Goal: Task Accomplishment & Management: Use online tool/utility

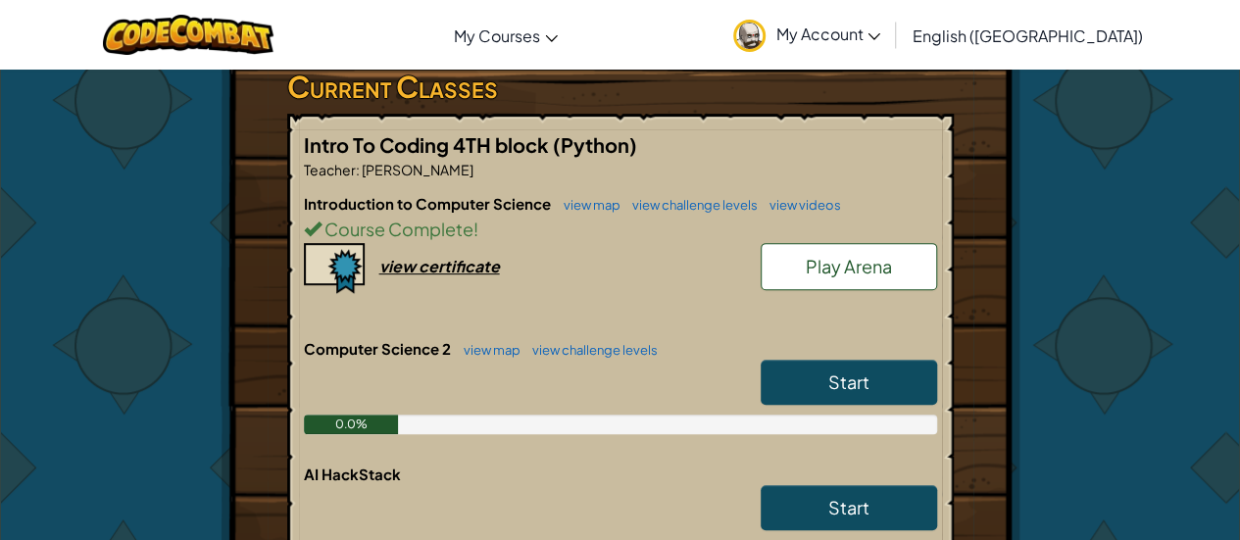
scroll to position [332, 0]
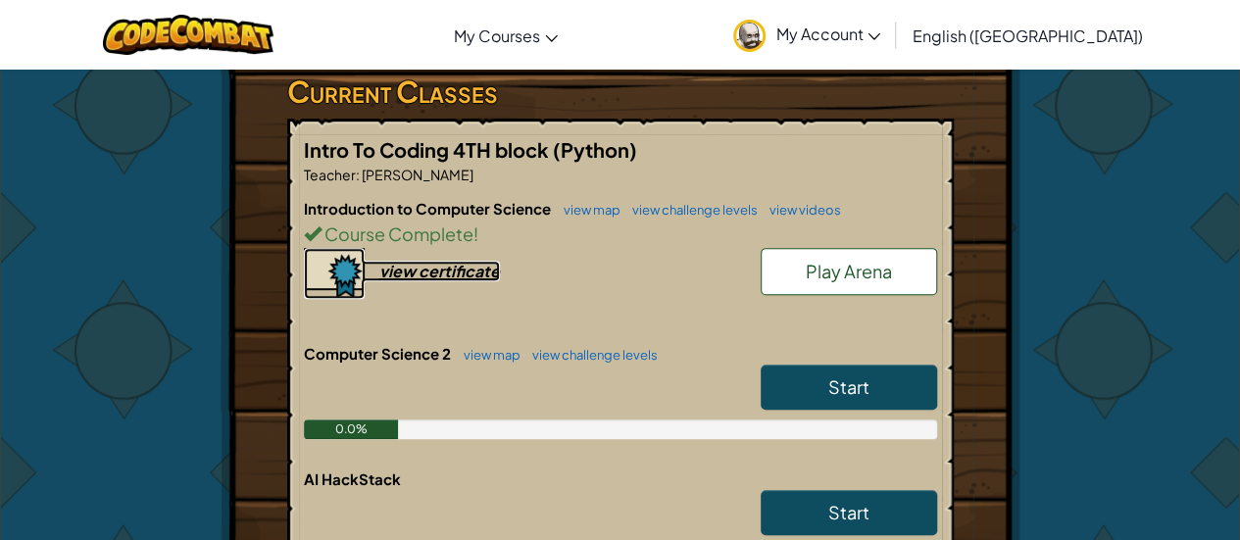
click at [409, 268] on div "view certificate" at bounding box center [439, 271] width 121 height 21
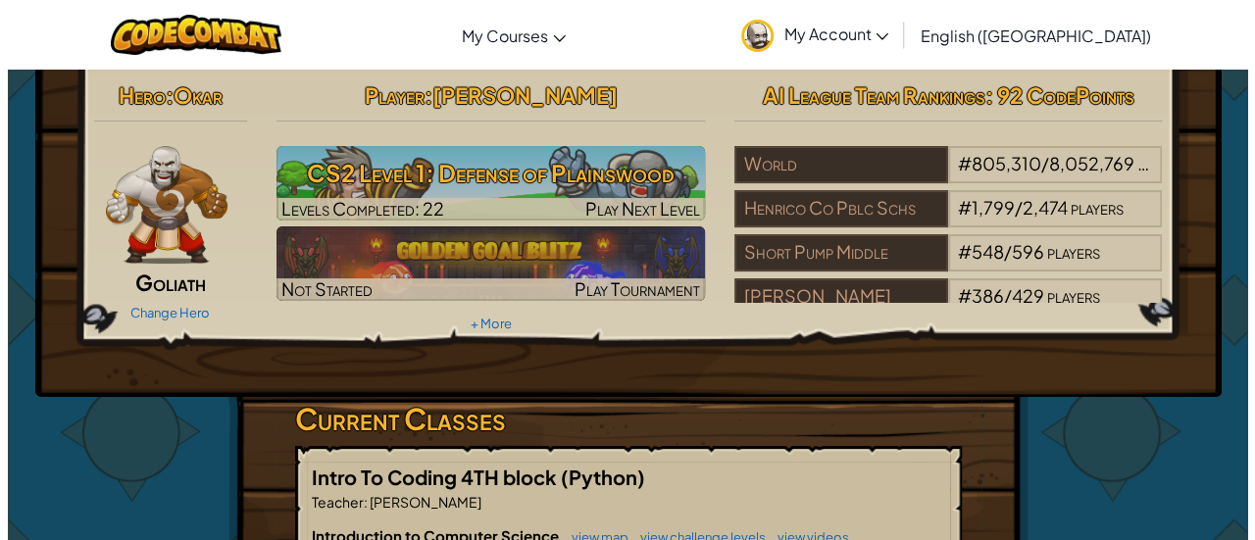
scroll to position [0, 0]
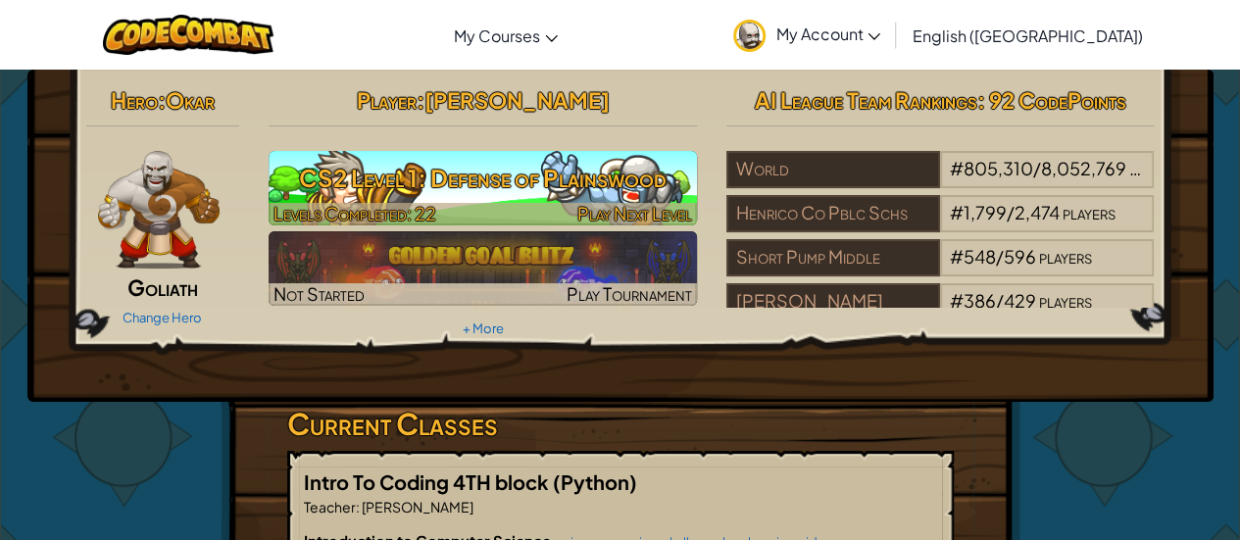
click at [622, 192] on h3 "CS2 Level 1: Defense of Plainswood" at bounding box center [483, 178] width 429 height 44
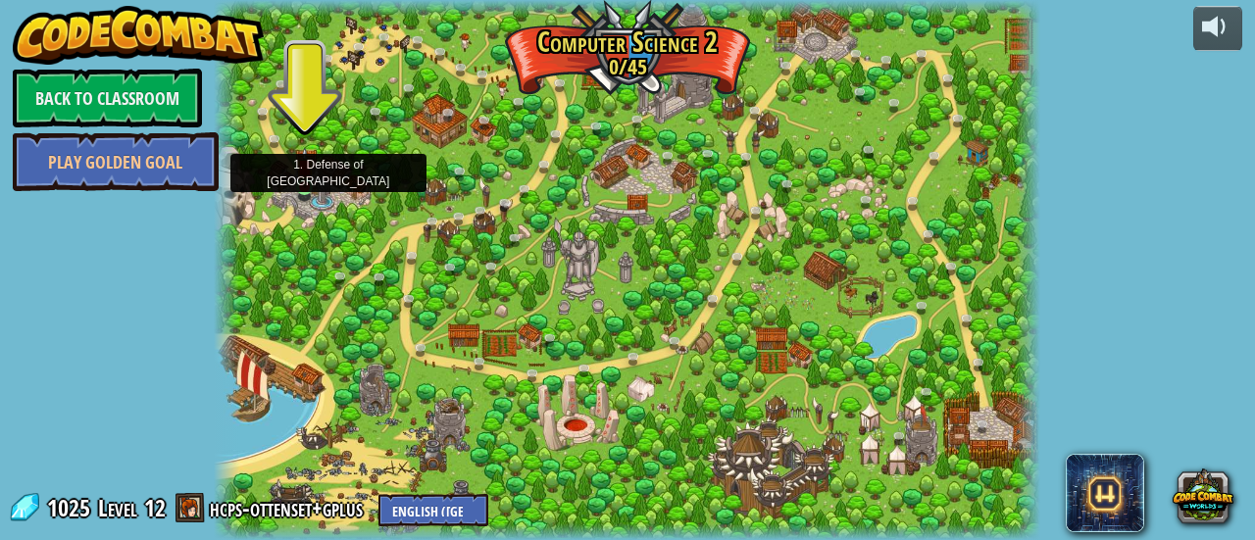
click at [300, 185] on img at bounding box center [305, 167] width 18 height 41
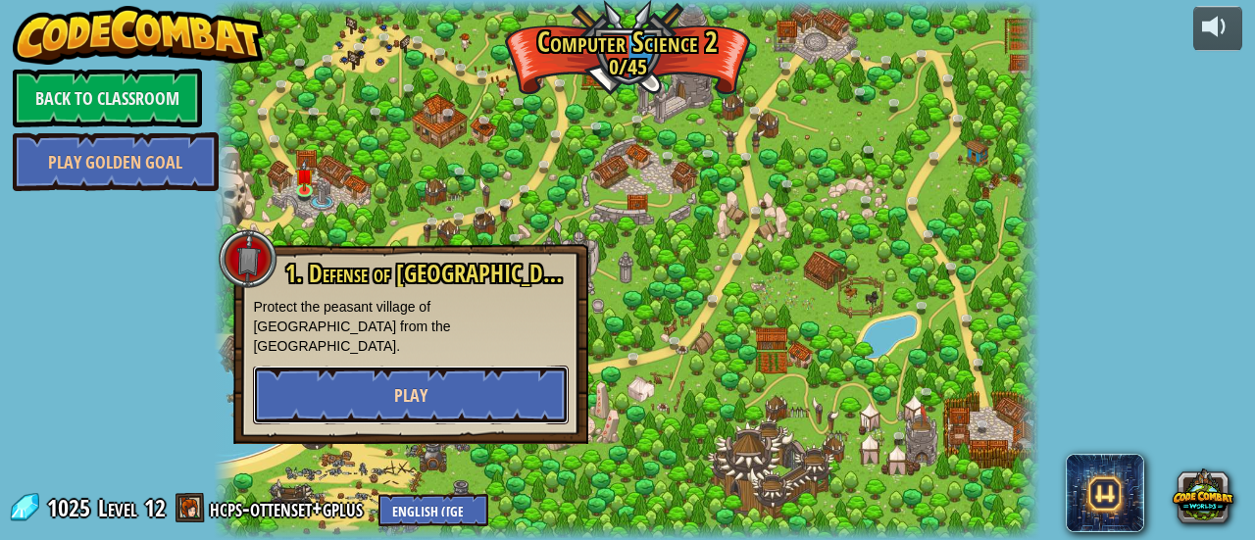
click at [436, 375] on button "Play" at bounding box center [411, 395] width 316 height 59
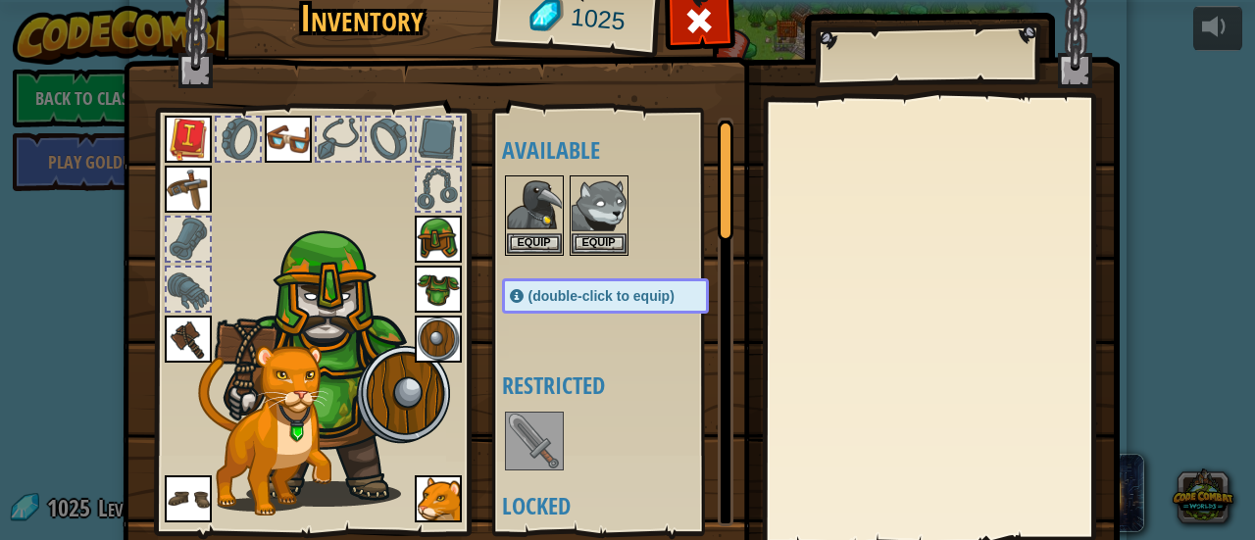
click at [519, 423] on img at bounding box center [534, 441] width 55 height 55
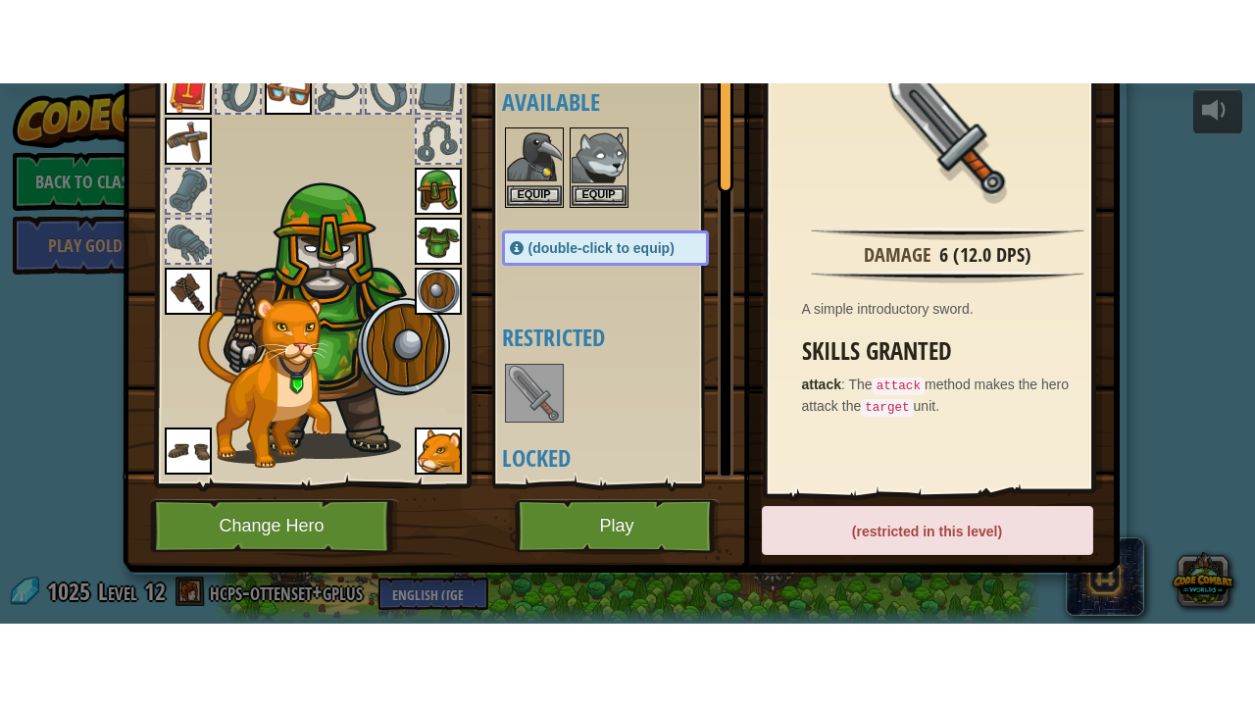
scroll to position [131, 0]
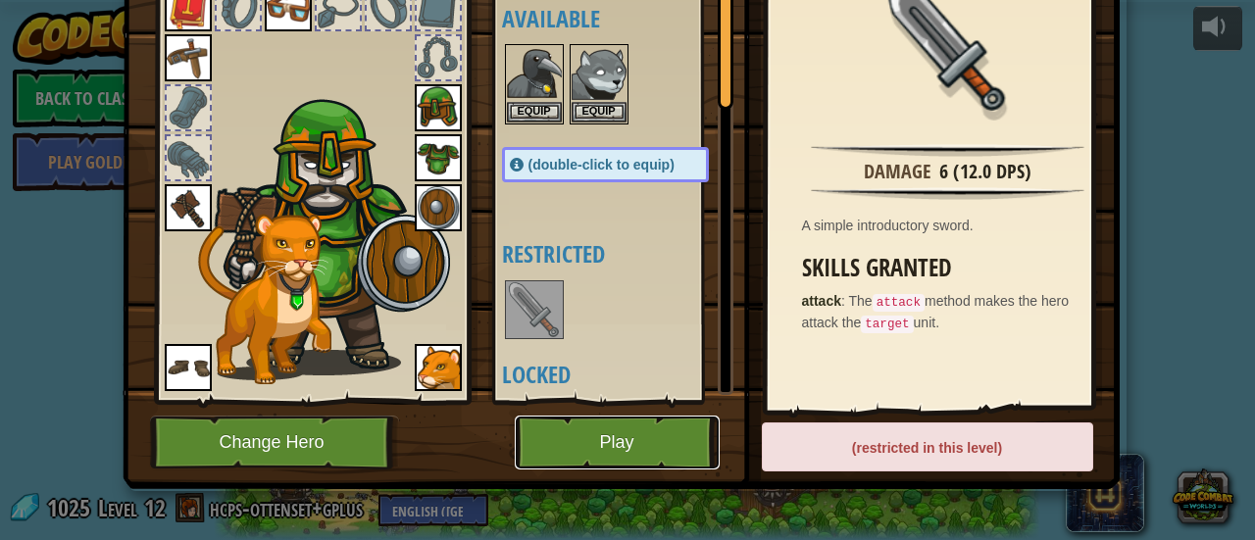
click at [631, 440] on button "Play" at bounding box center [617, 443] width 205 height 54
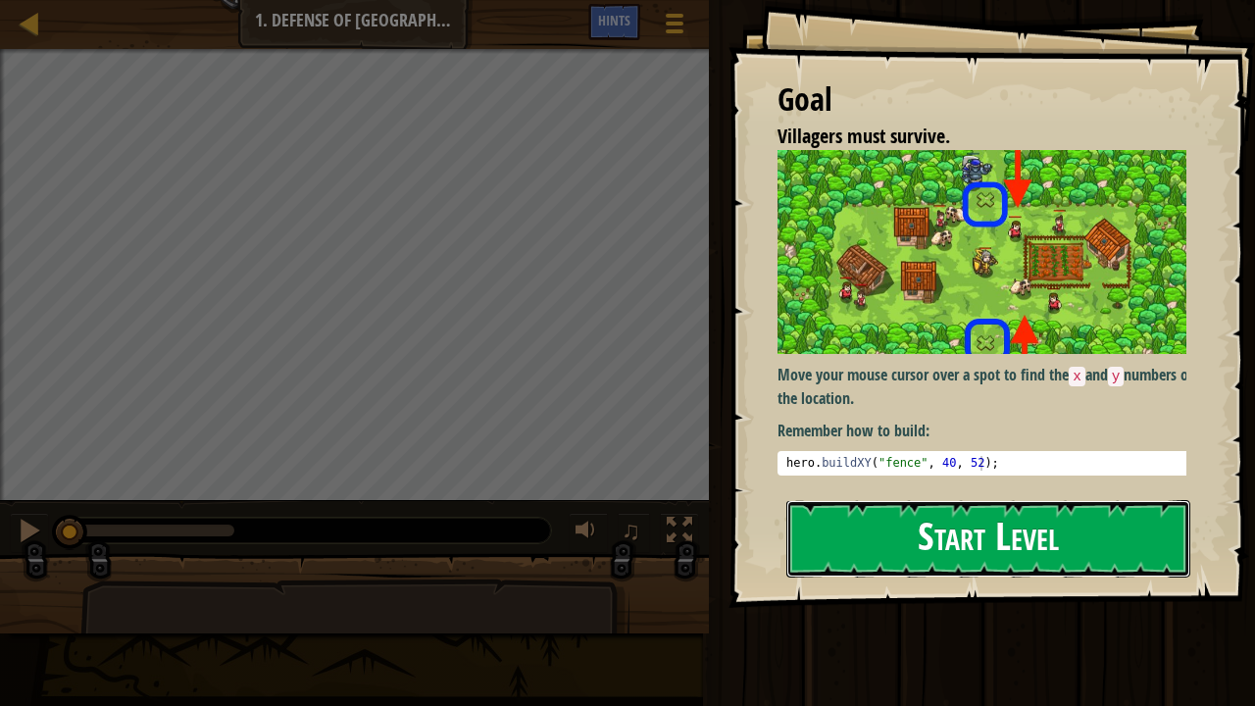
click at [860, 539] on button "Start Level" at bounding box center [988, 538] width 404 height 77
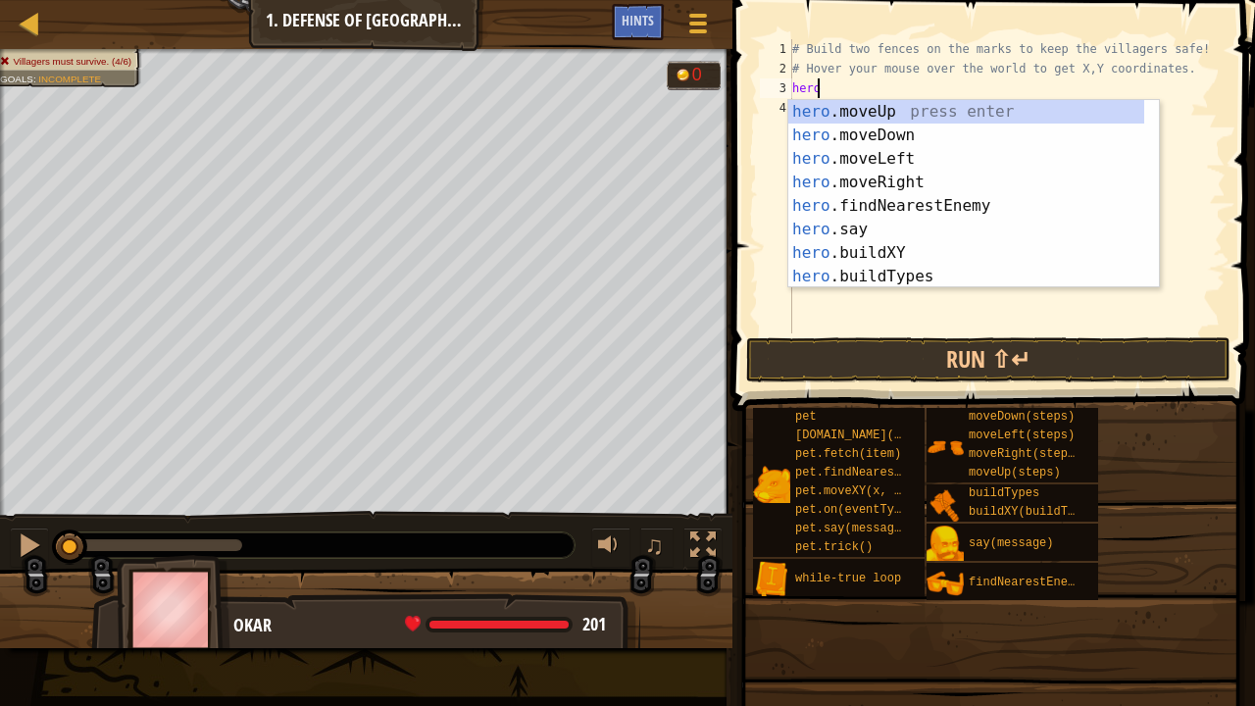
scroll to position [9, 1]
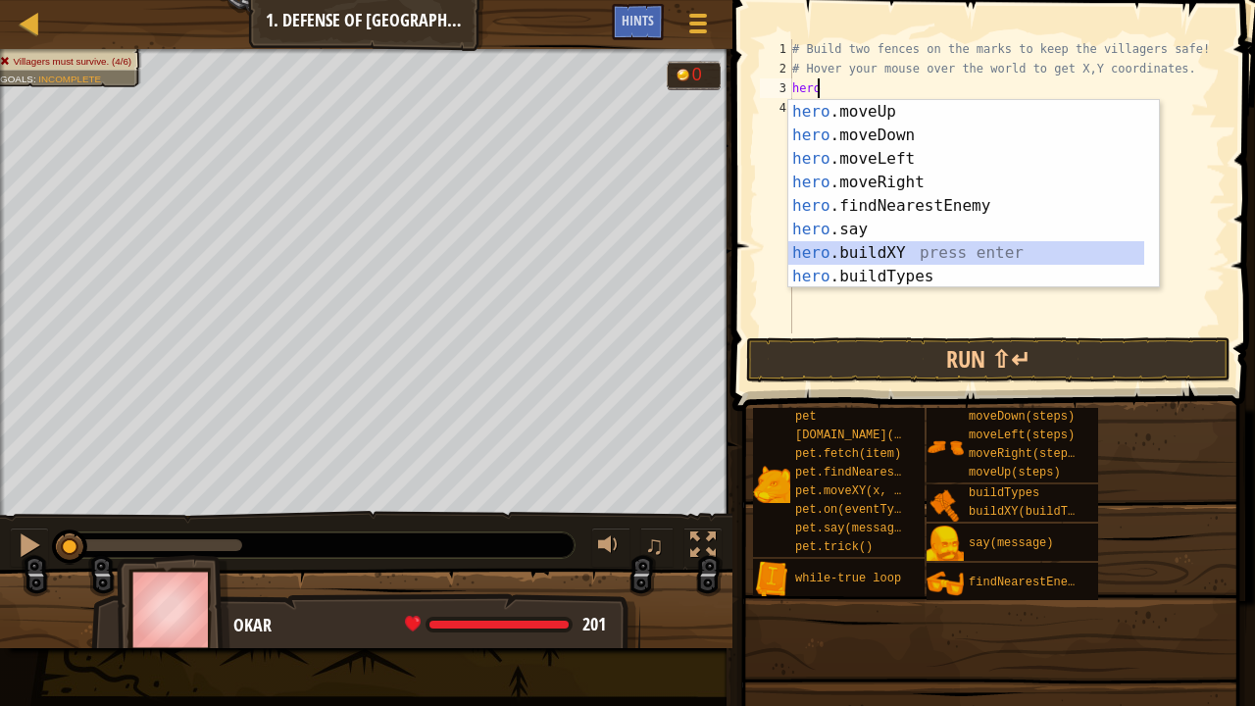
click at [891, 247] on div "hero .moveUp press enter hero .moveDown press enter hero .moveLeft press enter …" at bounding box center [966, 217] width 357 height 235
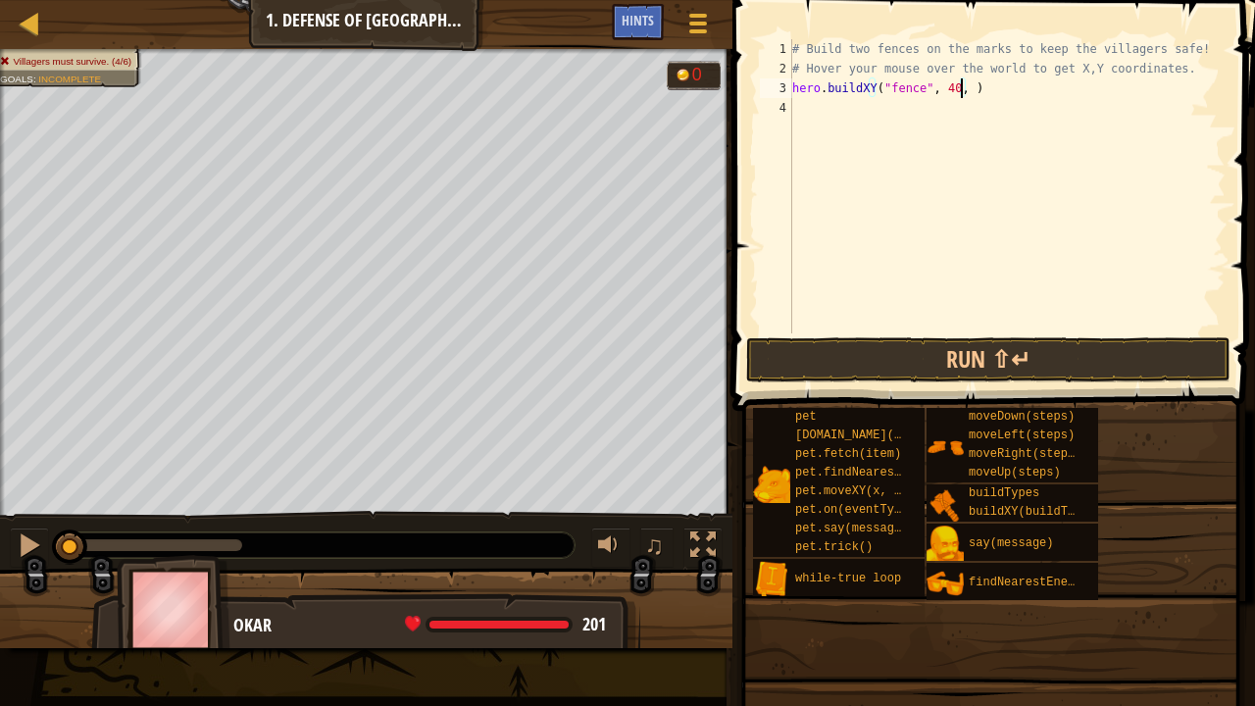
scroll to position [9, 14]
type textarea "hero.buildXY("fence", 40, 52)"
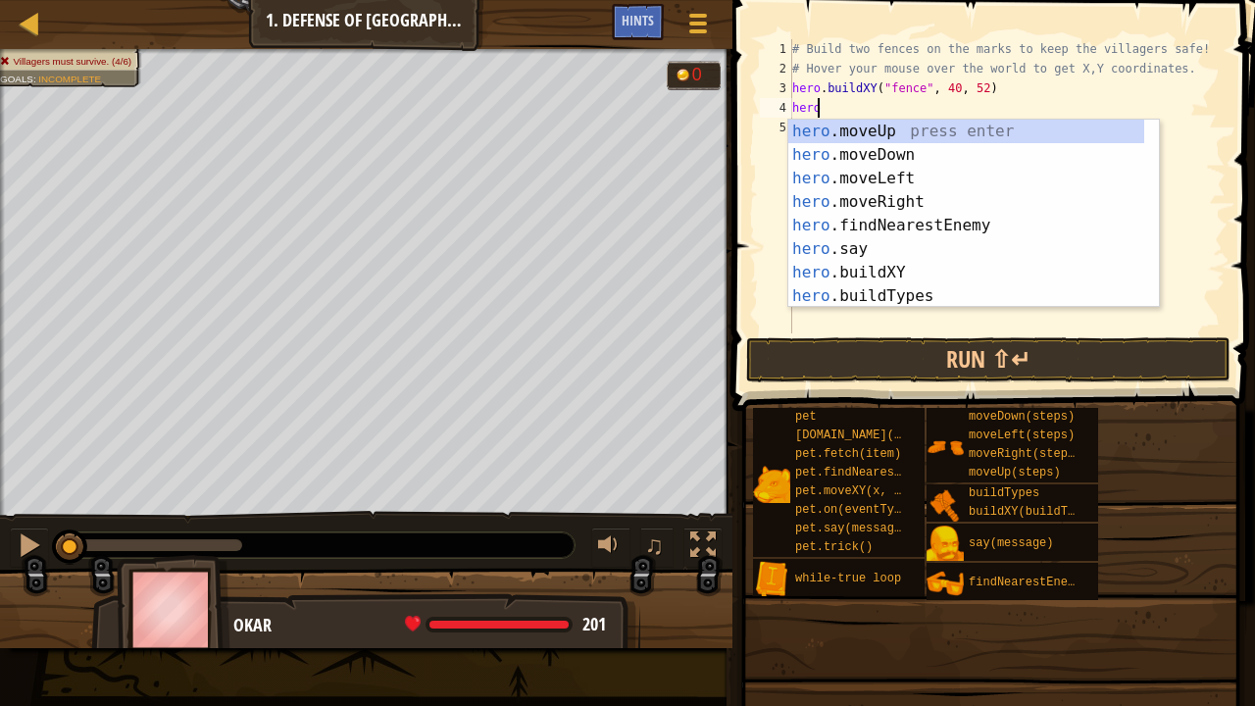
scroll to position [9, 1]
click at [889, 269] on div "hero .moveUp press enter hero .moveDown press enter hero .moveLeft press enter …" at bounding box center [966, 237] width 357 height 235
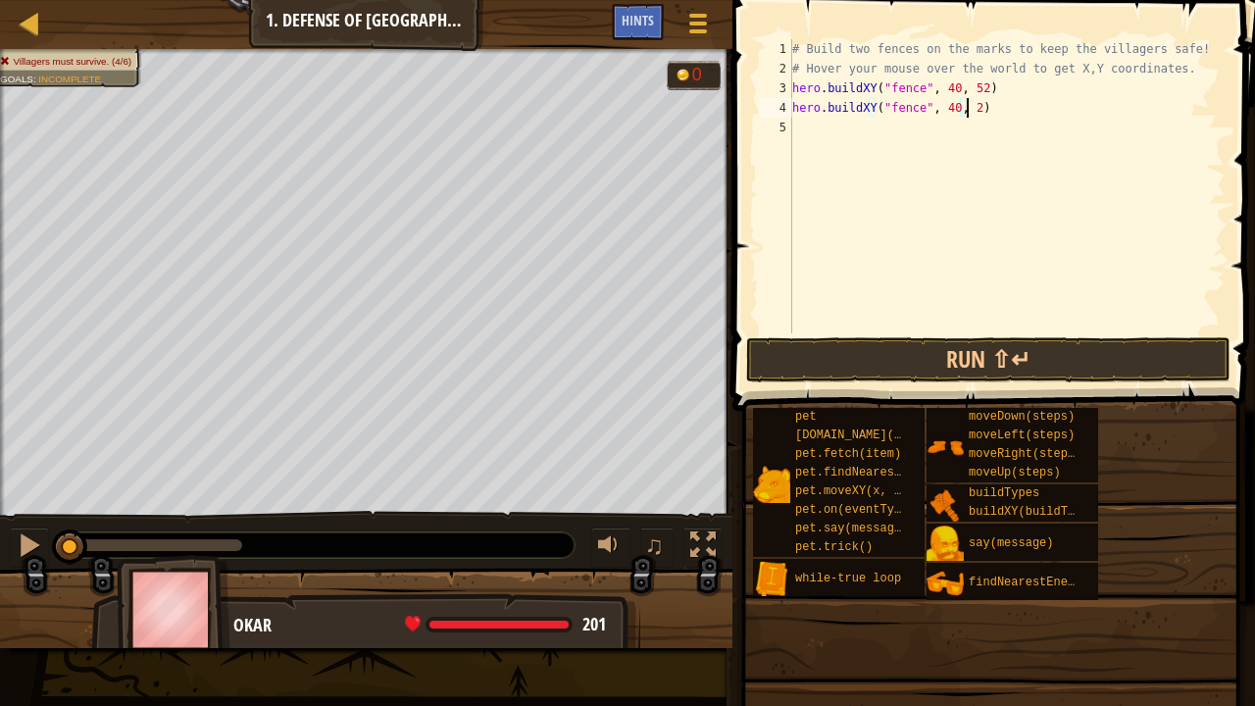
scroll to position [9, 14]
type textarea "hero.buildXY("fence", 40, 20)"
click at [933, 353] on button "Run ⇧↵" at bounding box center [988, 359] width 484 height 45
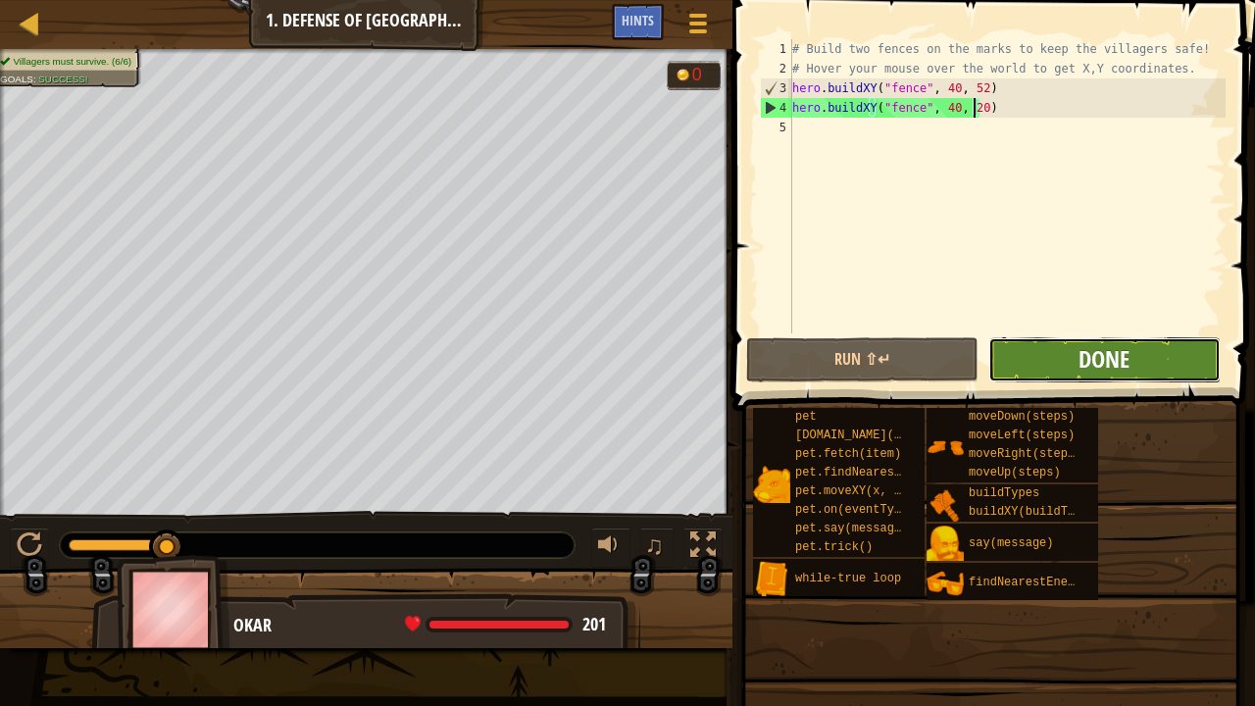
click at [1104, 365] on span "Done" at bounding box center [1104, 358] width 51 height 31
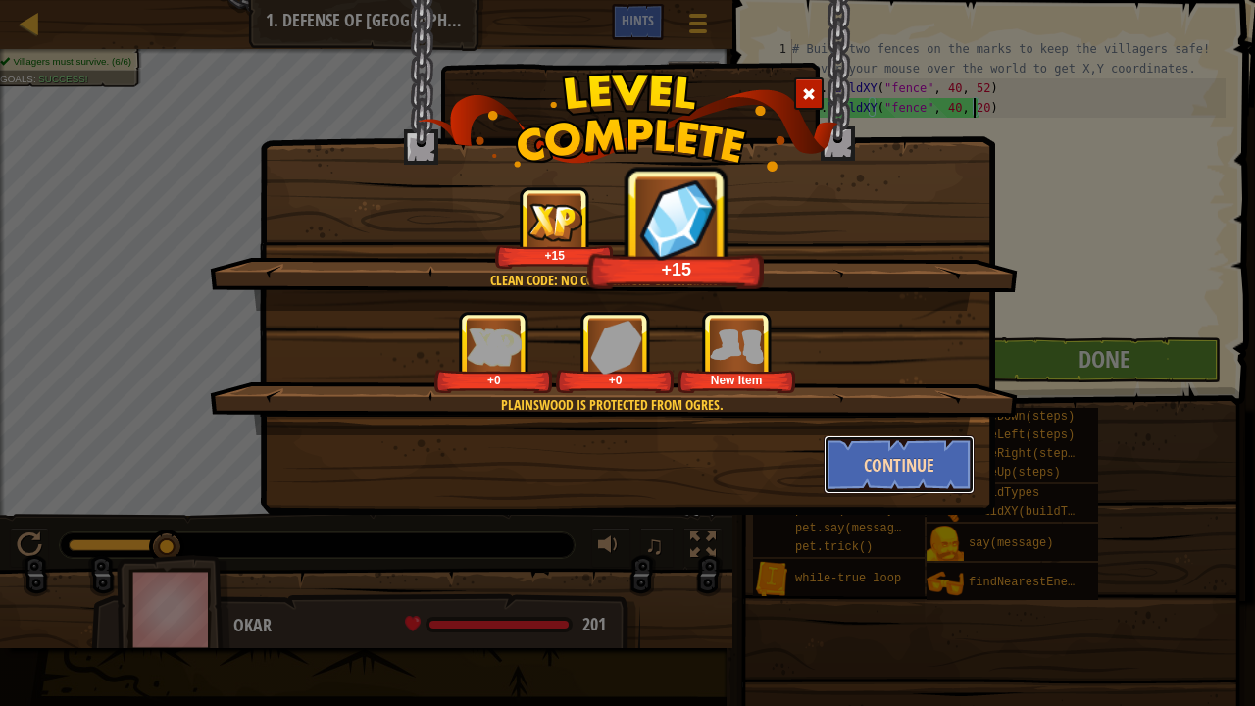
click at [925, 466] on button "Continue" at bounding box center [900, 464] width 152 height 59
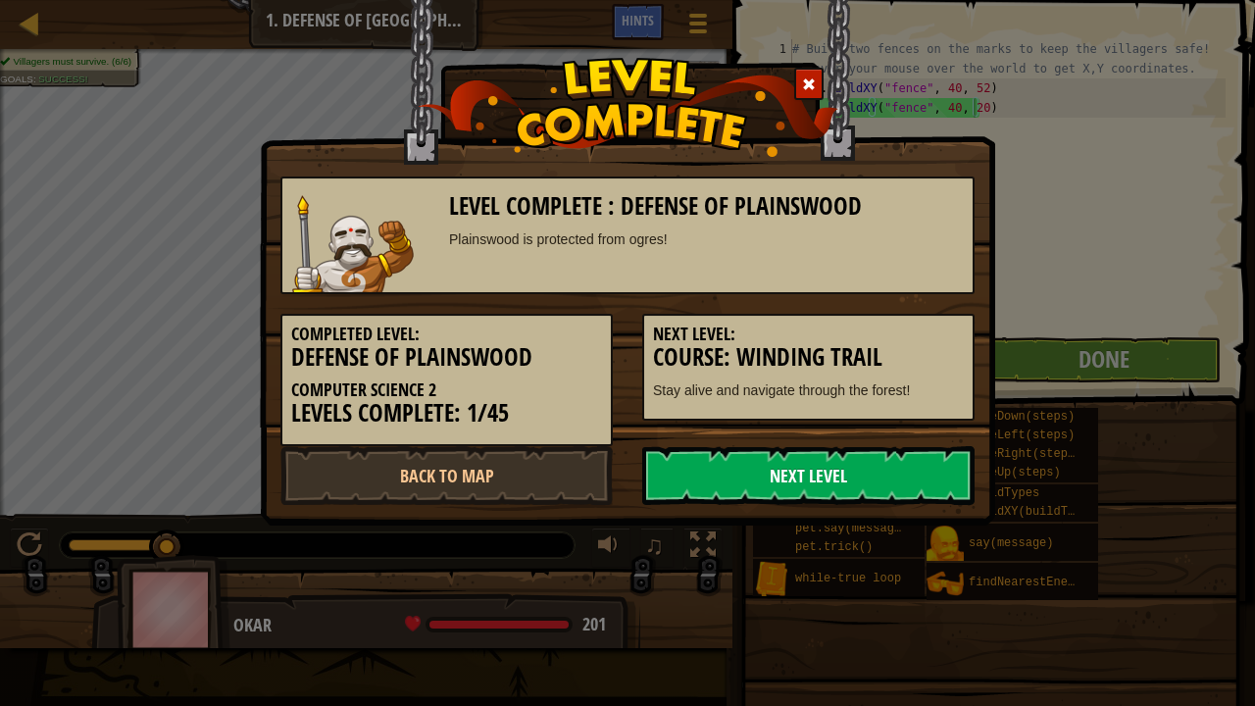
click at [876, 469] on link "Next Level" at bounding box center [808, 475] width 332 height 59
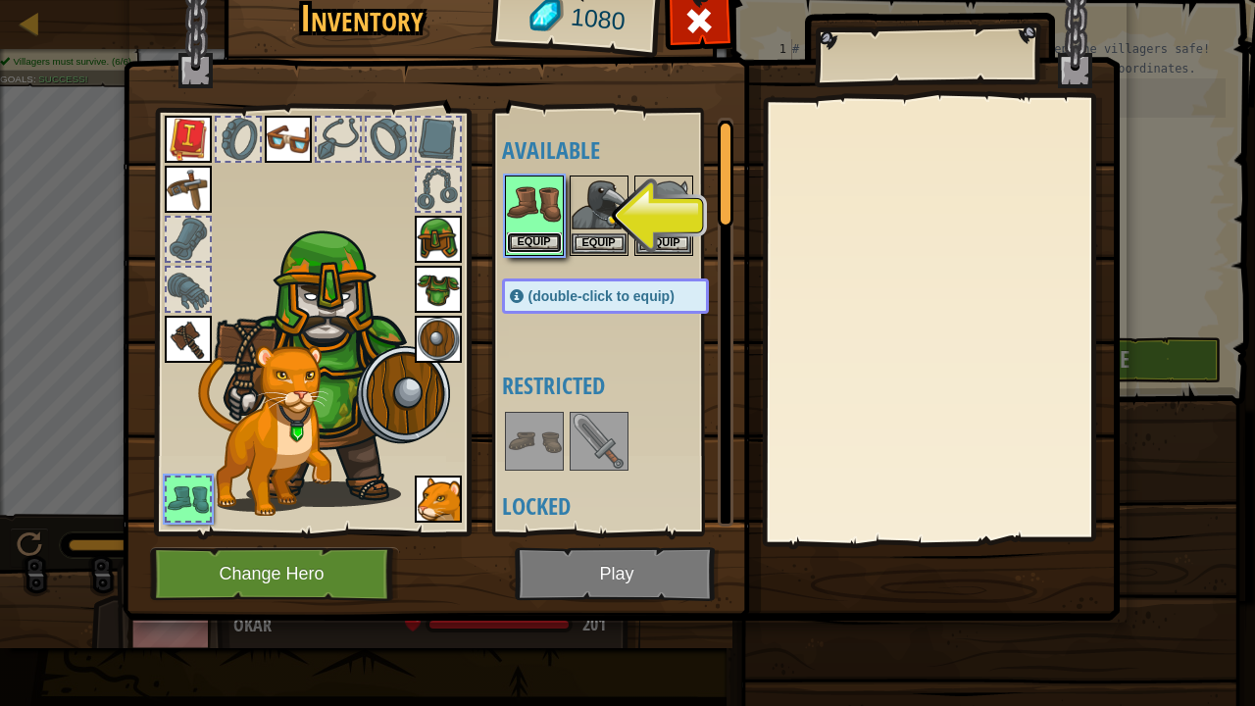
click at [545, 236] on button "Equip" at bounding box center [534, 242] width 55 height 21
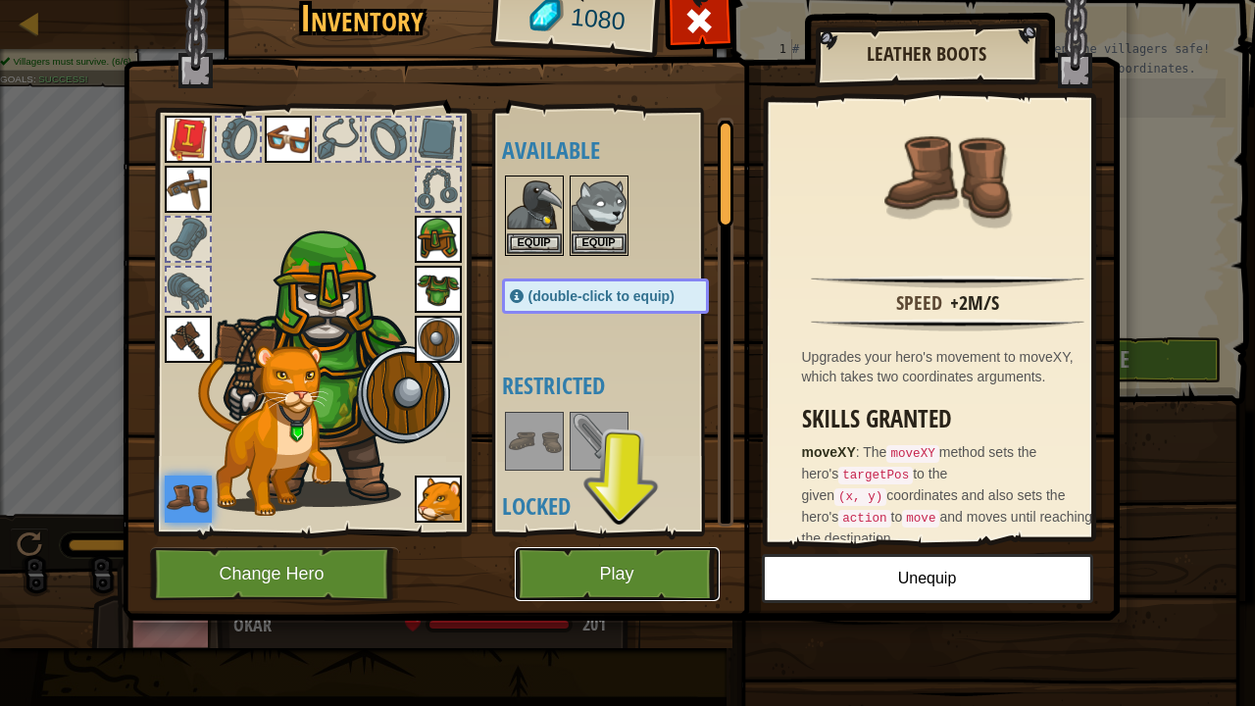
click at [674, 539] on button "Play" at bounding box center [617, 574] width 205 height 54
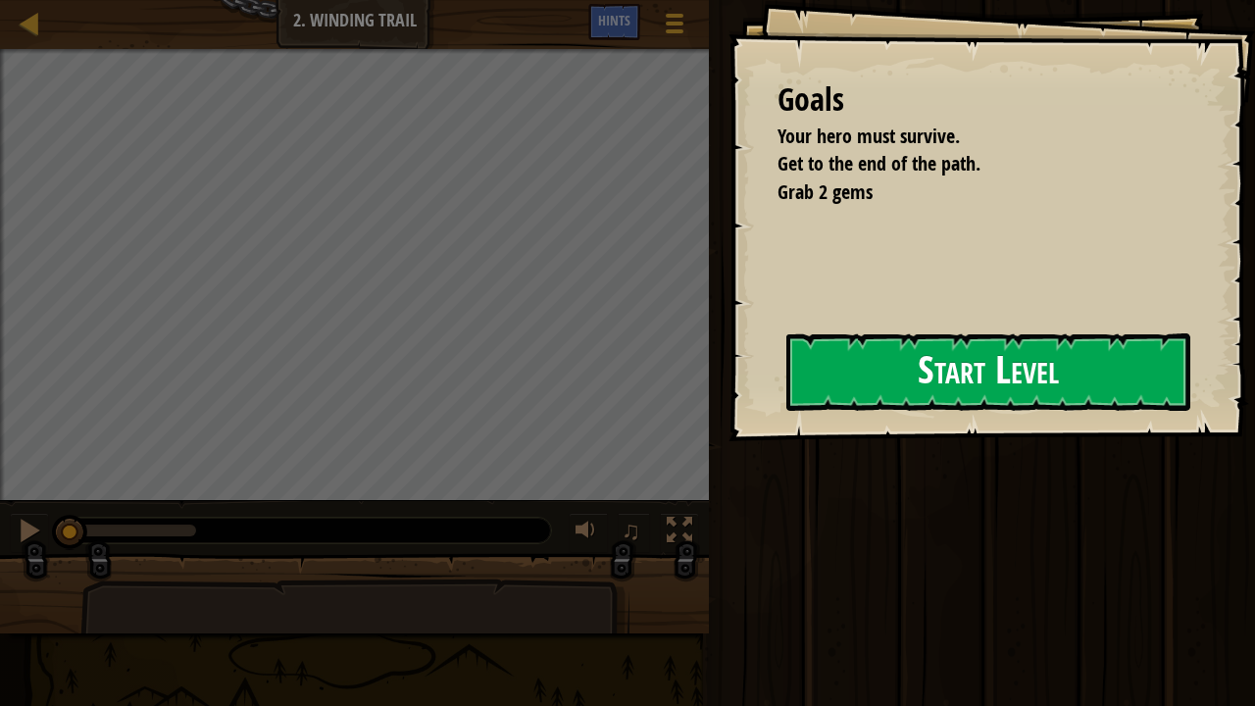
click at [812, 378] on button "Start Level" at bounding box center [988, 371] width 404 height 77
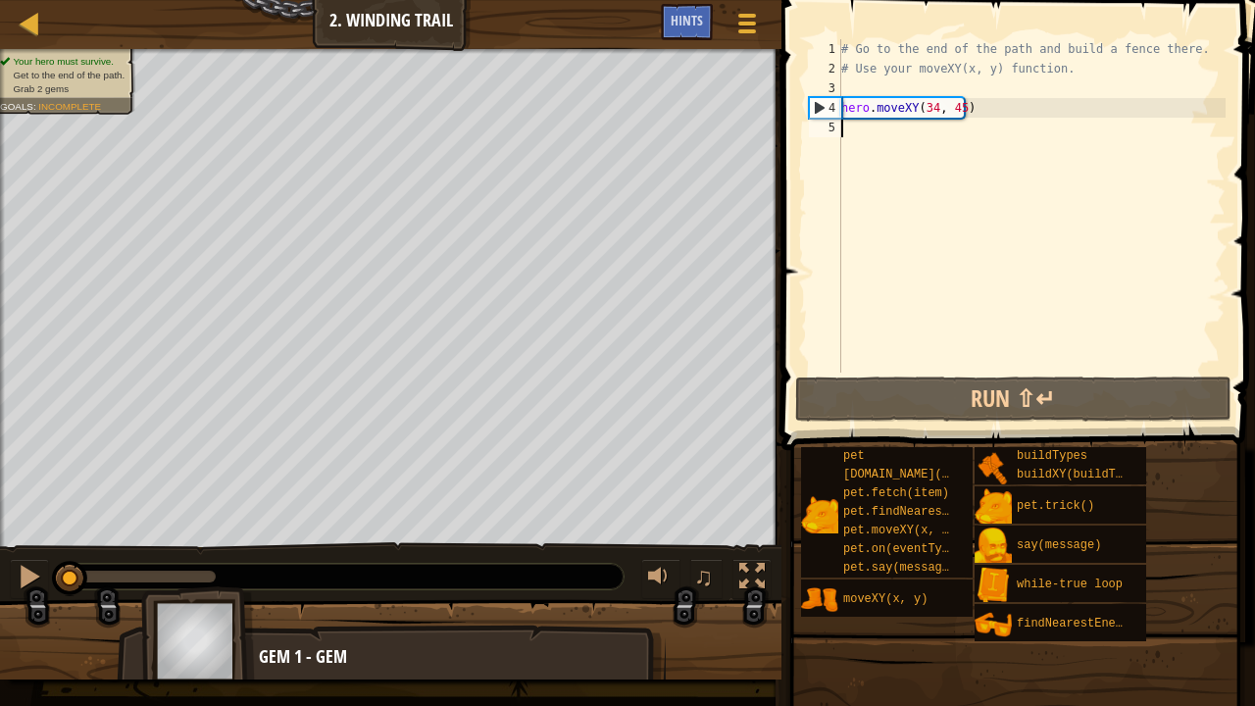
click at [926, 110] on div "# Go to the end of the path and build a fence there. # Use your moveXY(x, y) fu…" at bounding box center [1031, 225] width 388 height 373
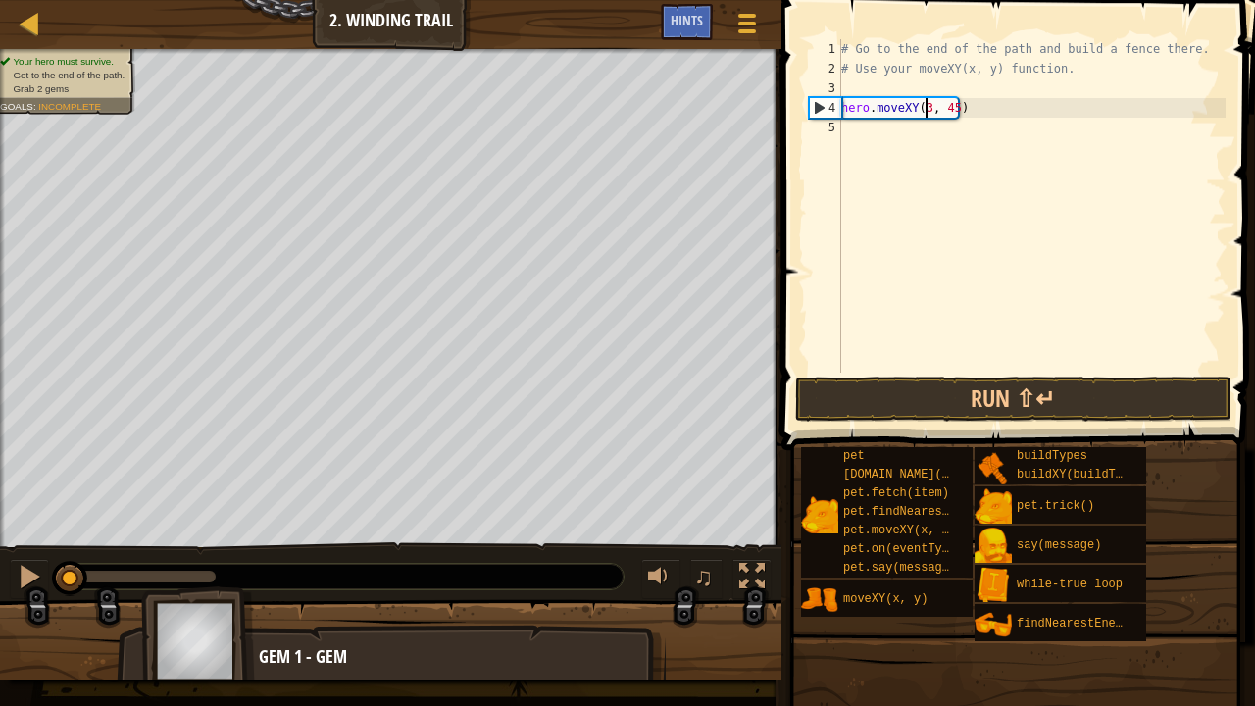
scroll to position [9, 8]
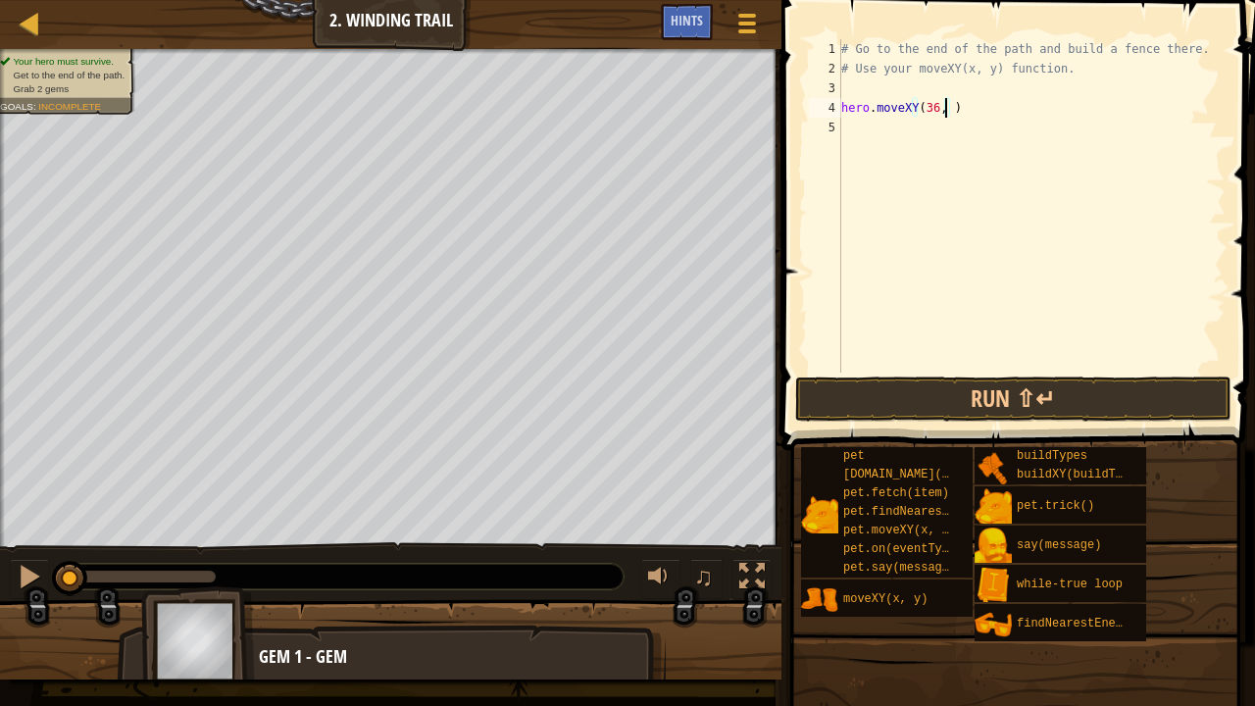
type textarea "hero.moveXY(36, 60)"
click at [909, 125] on div "# Go to the end of the path and build a fence there. # Use your moveXY(x, y) fu…" at bounding box center [1031, 225] width 388 height 373
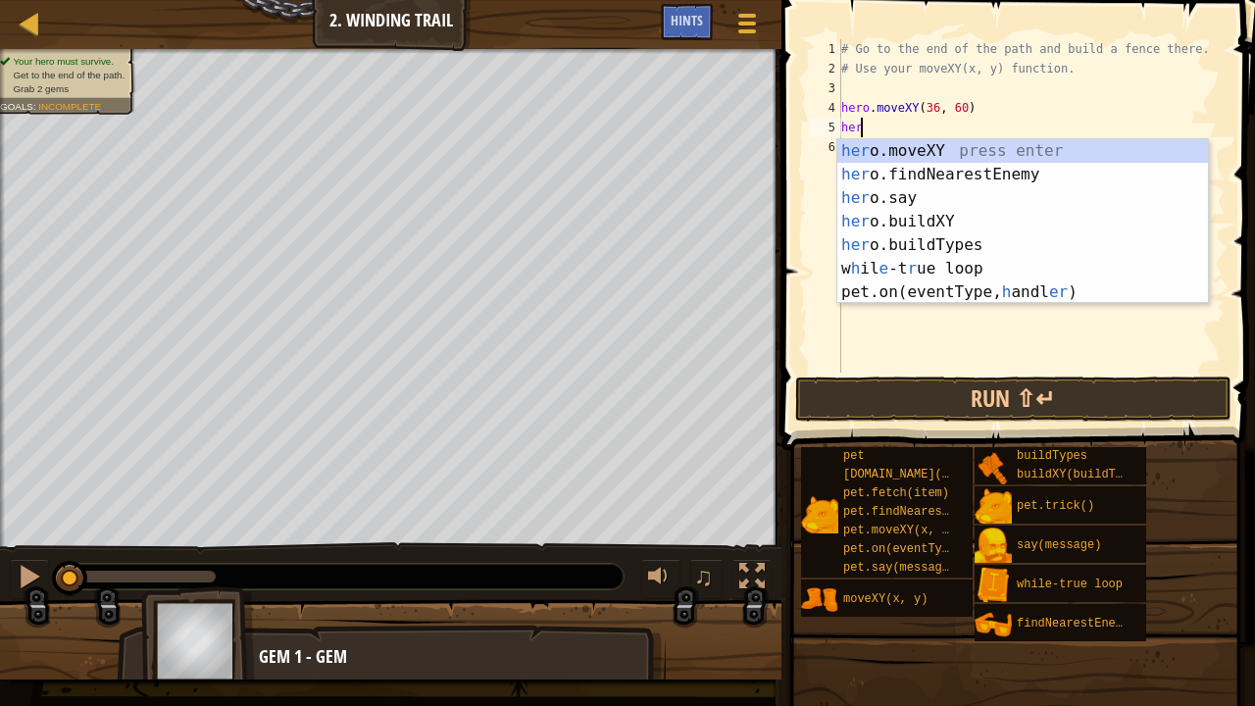
scroll to position [9, 1]
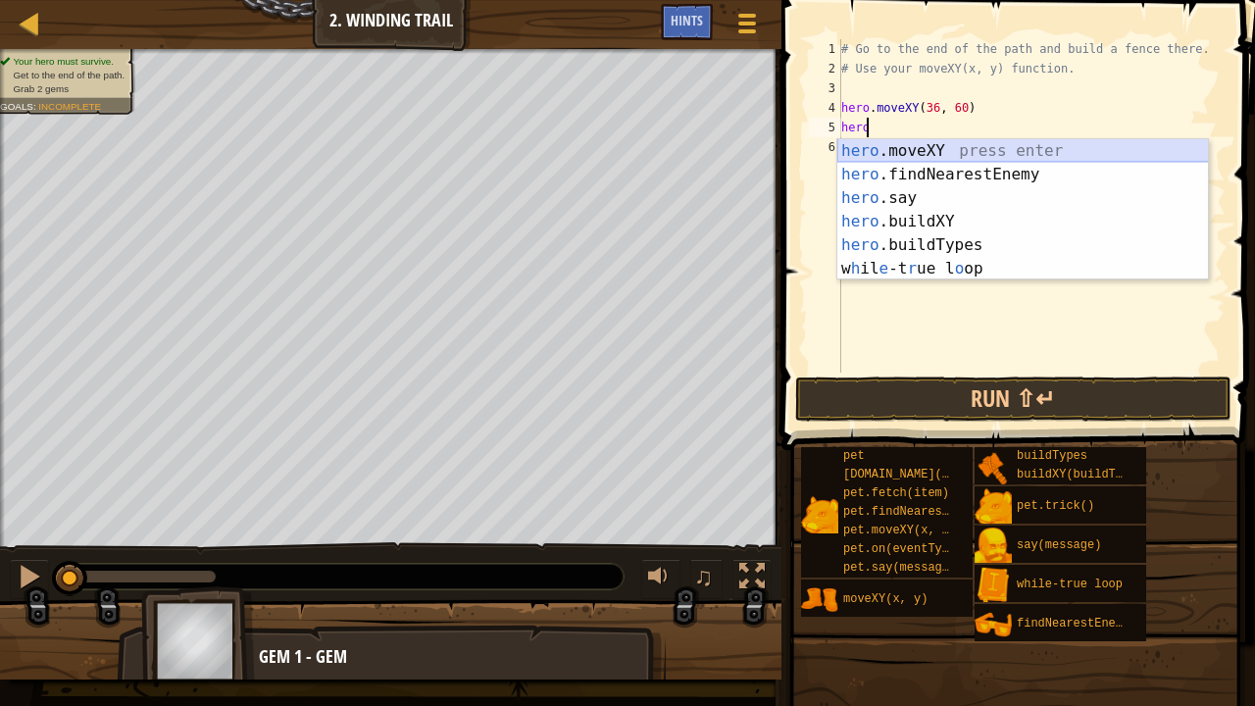
click at [976, 148] on div "hero .moveXY press enter hero .findNearestEnemy press enter hero .say press ent…" at bounding box center [1023, 233] width 372 height 188
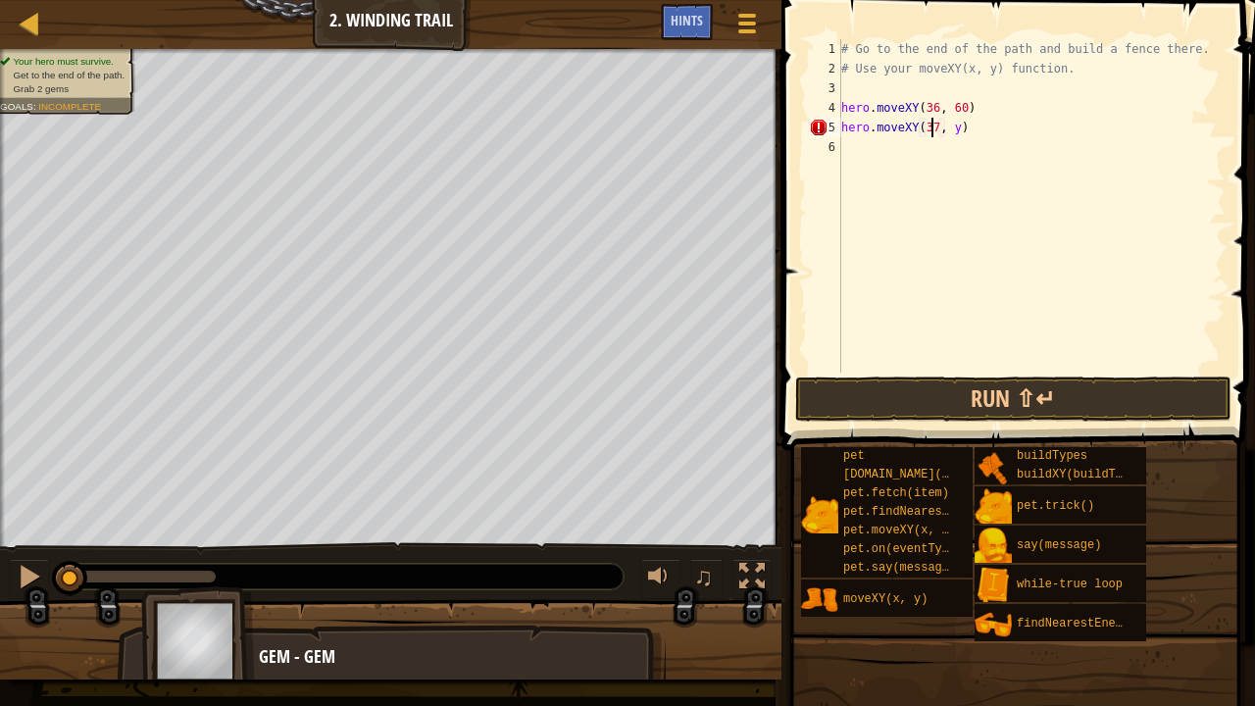
scroll to position [9, 8]
click at [947, 131] on div "# Go to the end of the path and build a fence there. # Use your moveXY(x, y) fu…" at bounding box center [1031, 225] width 388 height 373
type textarea "hero.moveXY(37, 13)"
click at [916, 146] on div "# Go to the end of the path and build a fence there. # Use your moveXY(x, y) fu…" at bounding box center [1031, 225] width 388 height 373
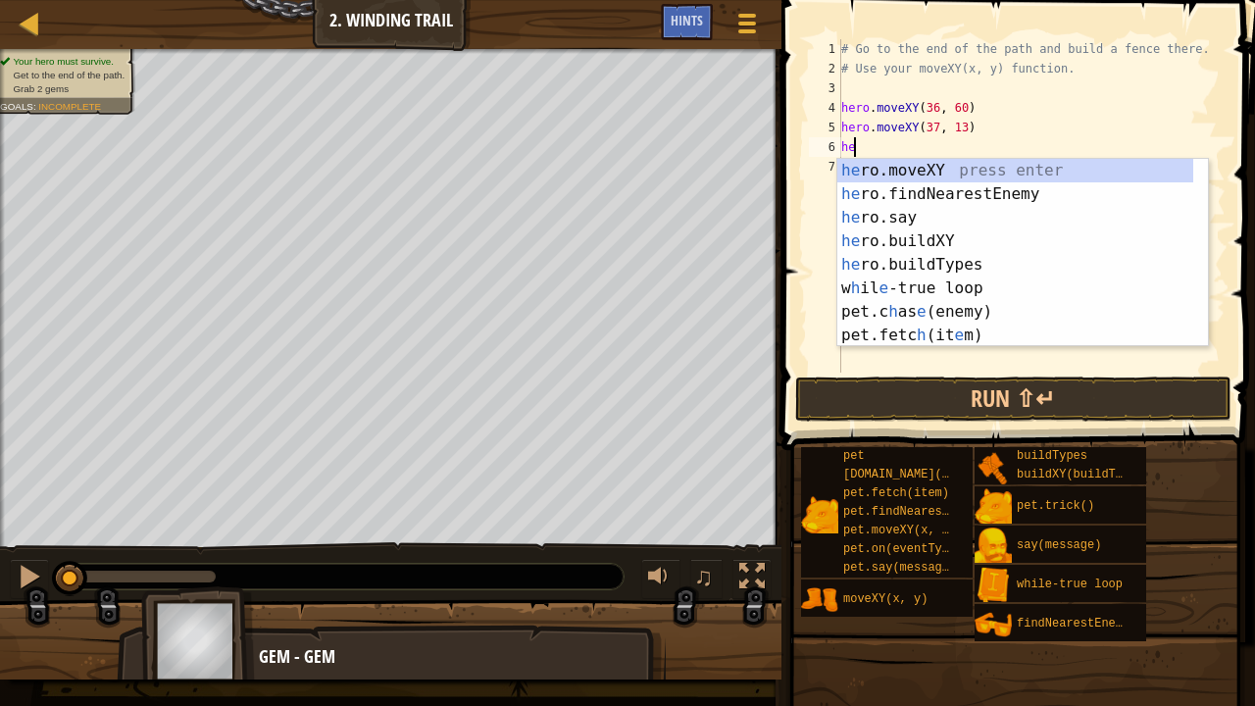
scroll to position [9, 1]
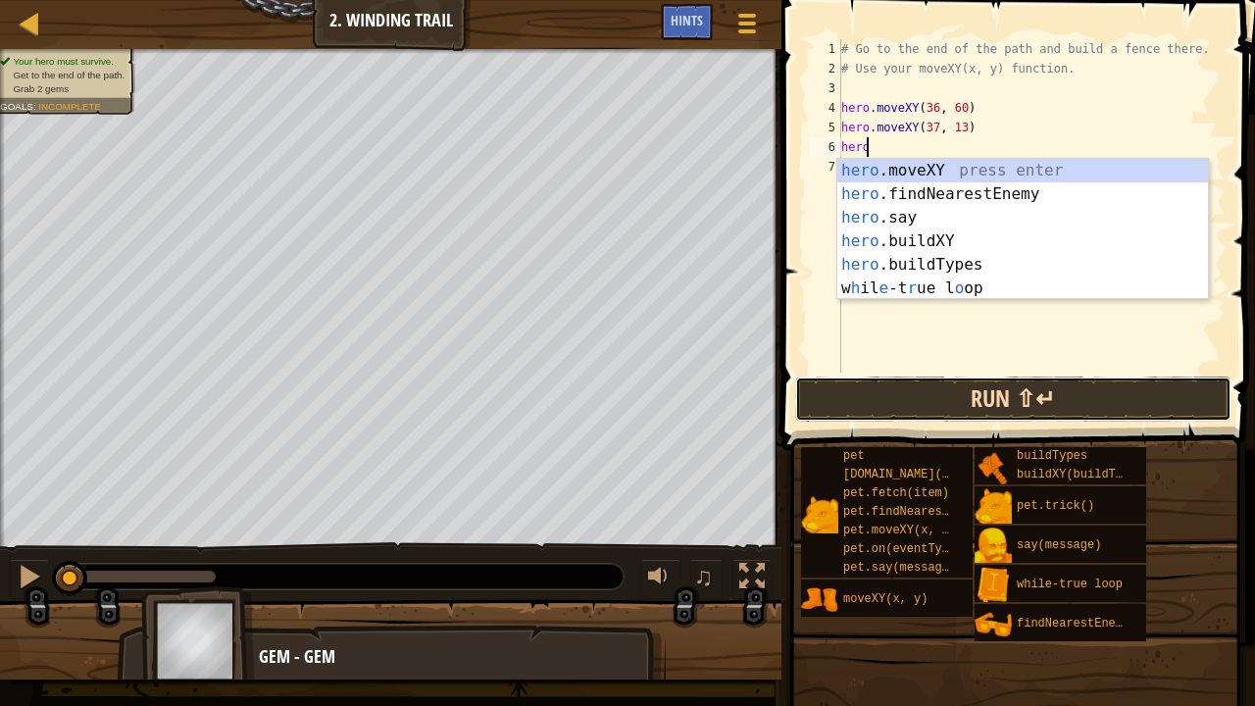
click at [892, 398] on button "Run ⇧↵" at bounding box center [1013, 399] width 436 height 45
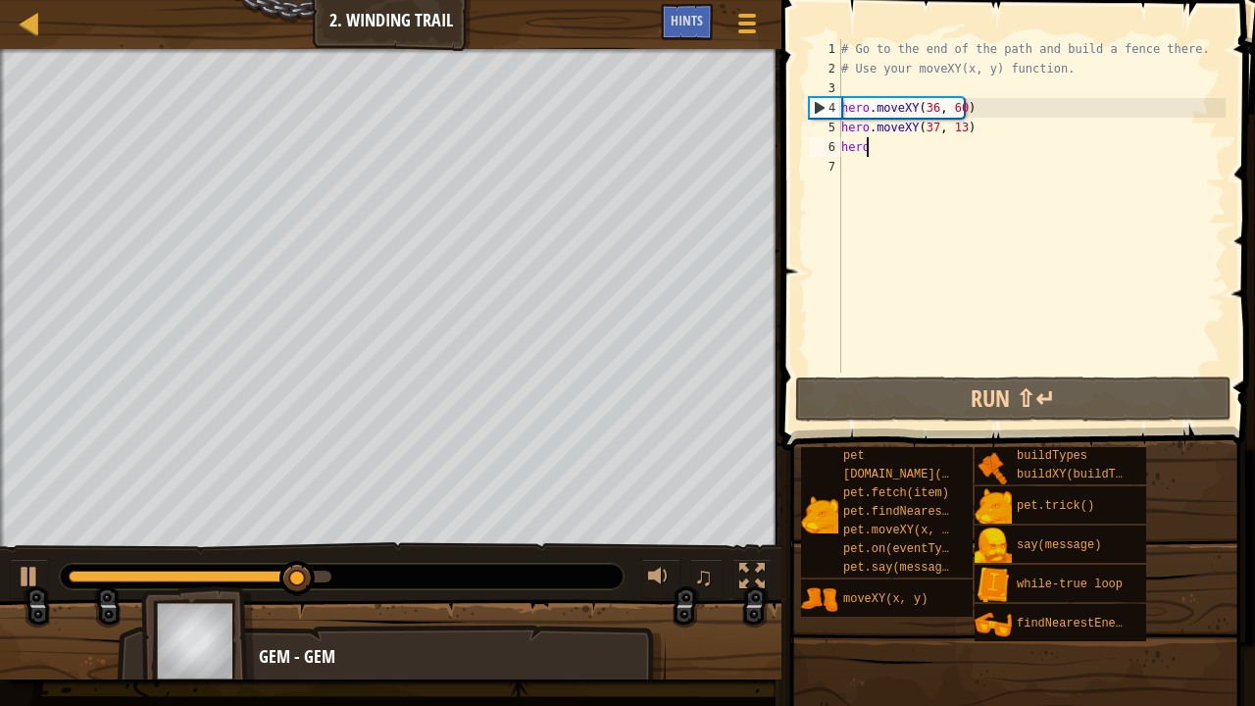
click at [931, 126] on div "# Go to the end of the path and build a fence there. # Use your moveXY(x, y) fu…" at bounding box center [1031, 225] width 388 height 373
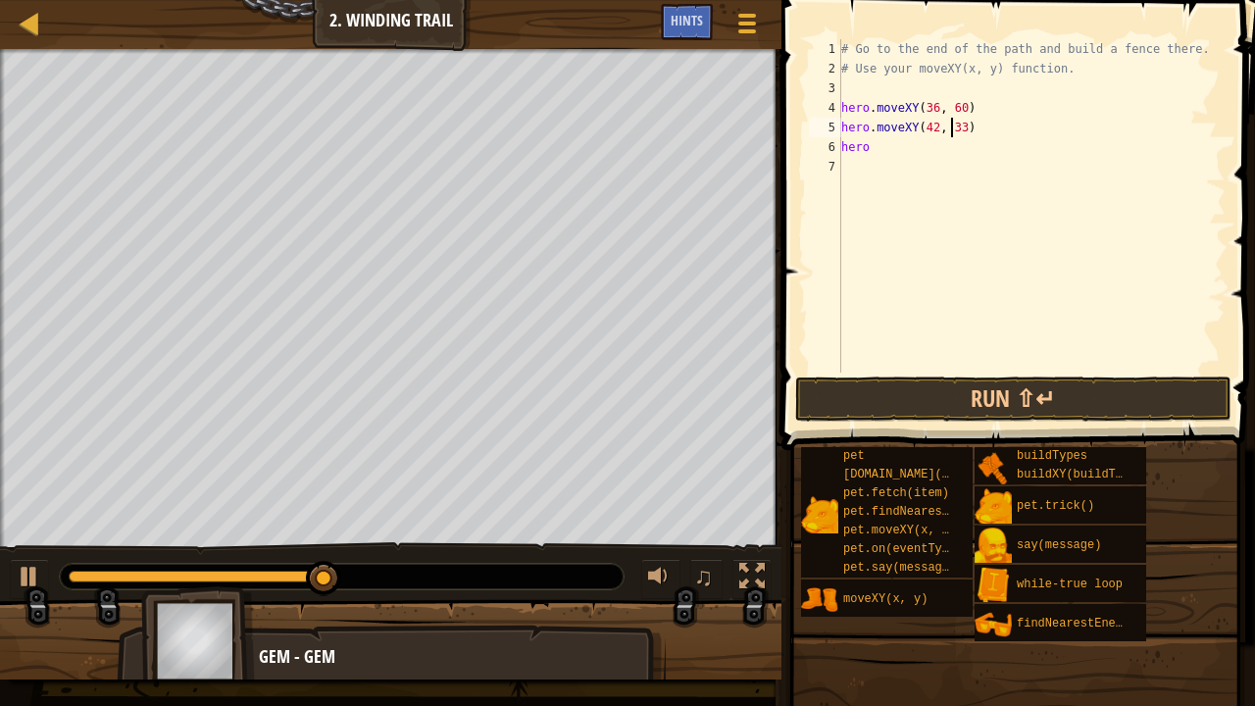
scroll to position [9, 9]
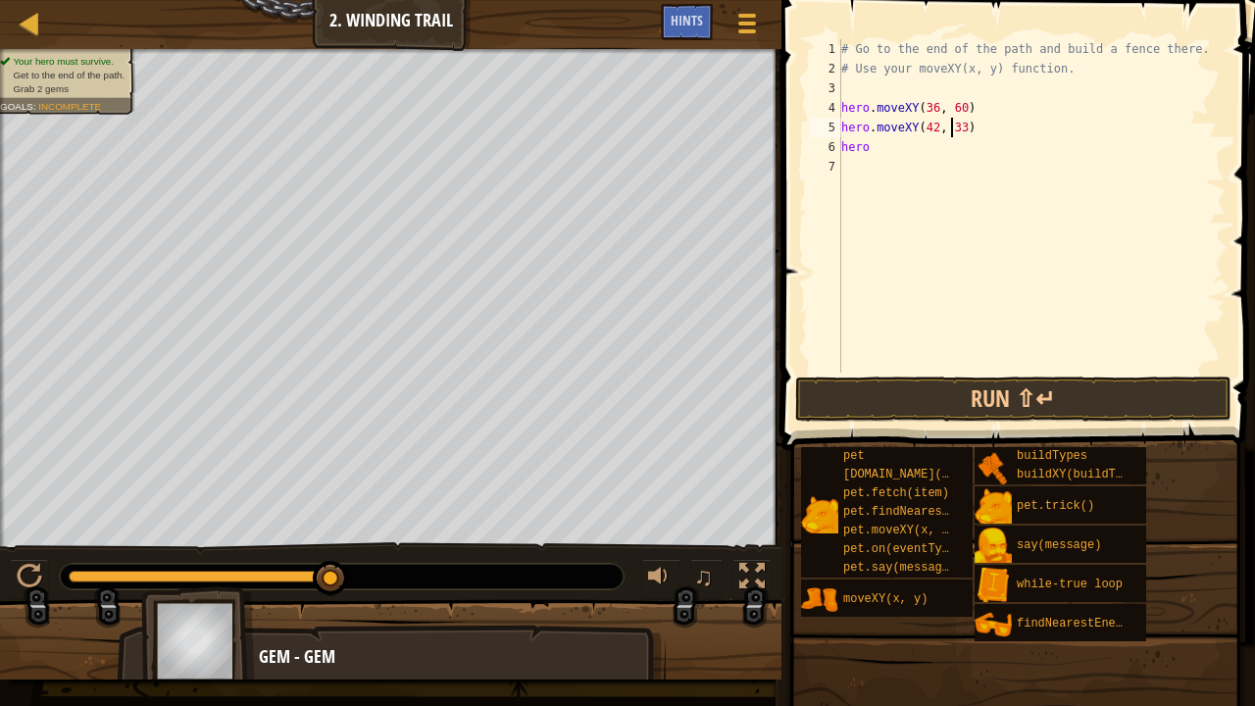
click at [918, 143] on div "# Go to the end of the path and build a fence there. # Use your moveXY(x, y) fu…" at bounding box center [1031, 225] width 388 height 373
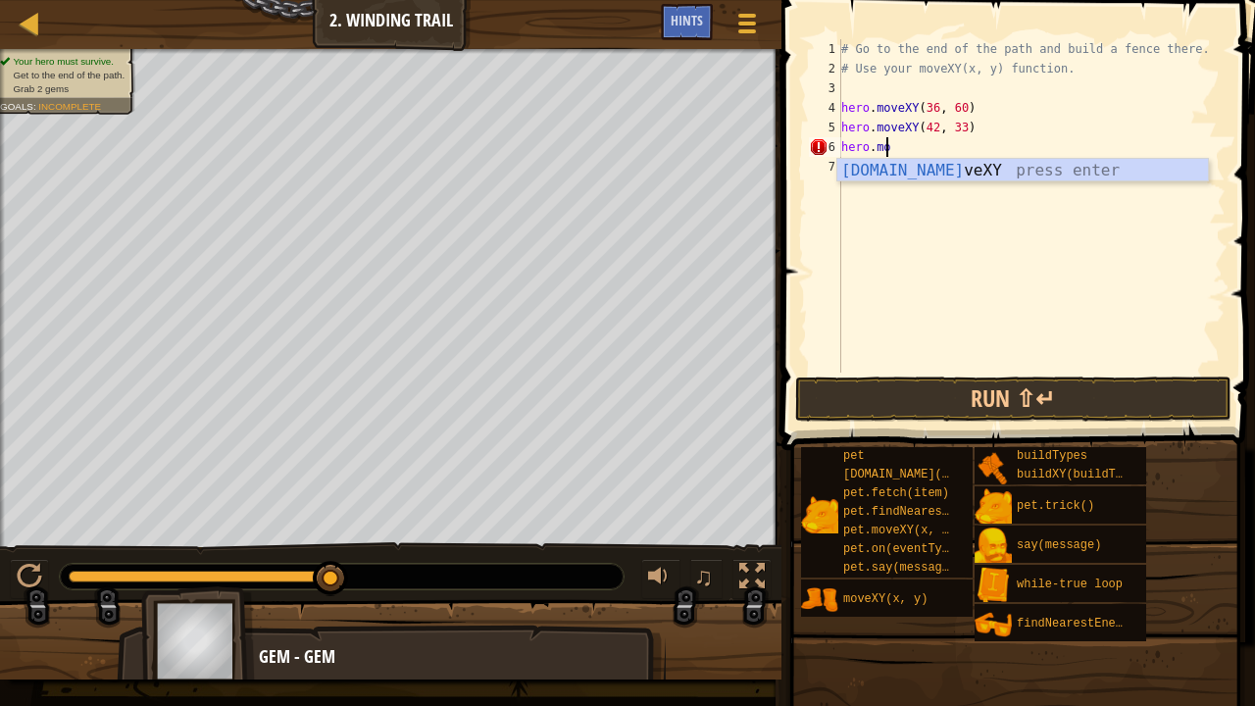
scroll to position [9, 3]
click at [924, 174] on div "hero.mov eXY press enter" at bounding box center [1023, 194] width 372 height 71
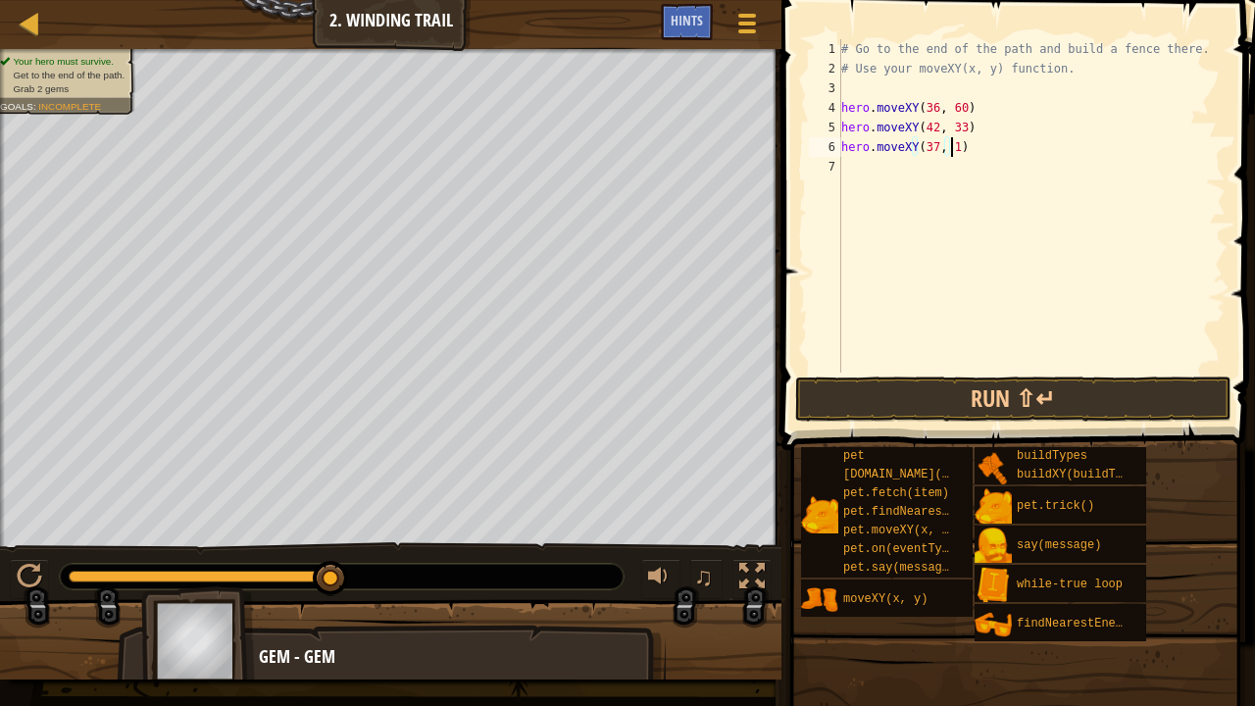
scroll to position [9, 9]
click at [917, 156] on div "# Go to the end of the path and build a fence there. # Use your moveXY(x, y) fu…" at bounding box center [1031, 225] width 388 height 373
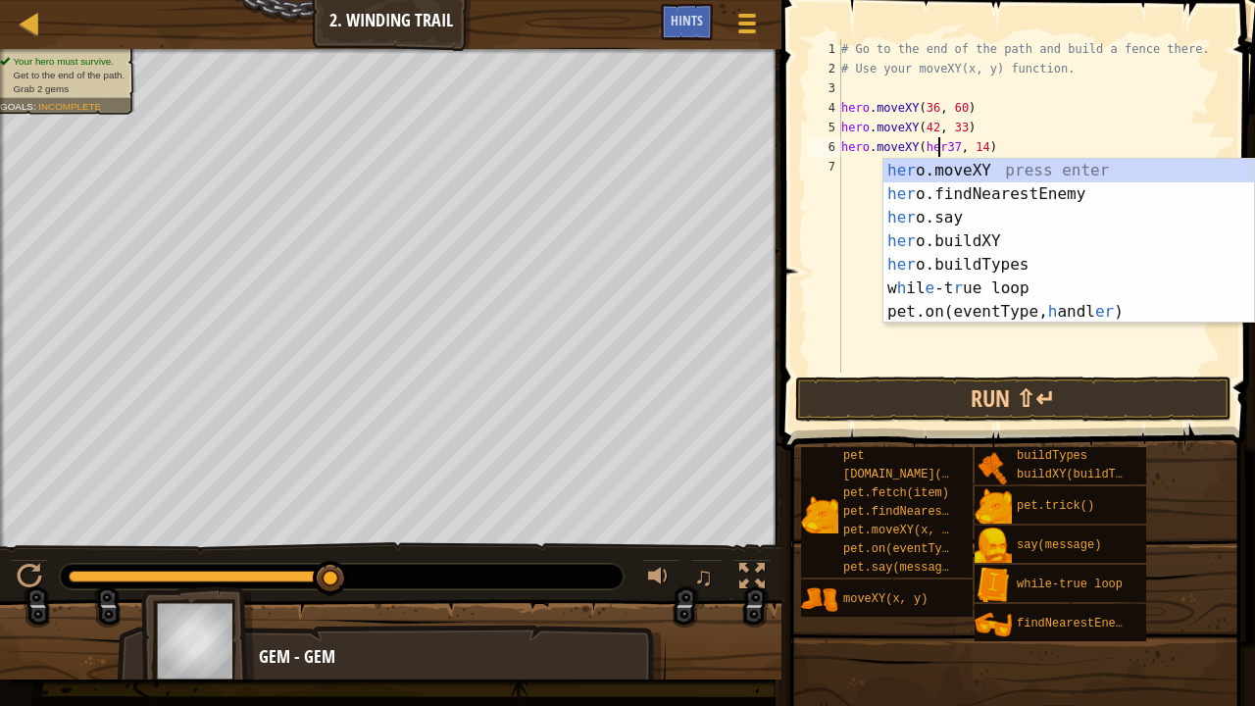
scroll to position [9, 8]
type textarea "hero.moveXY(hero37, 14)"
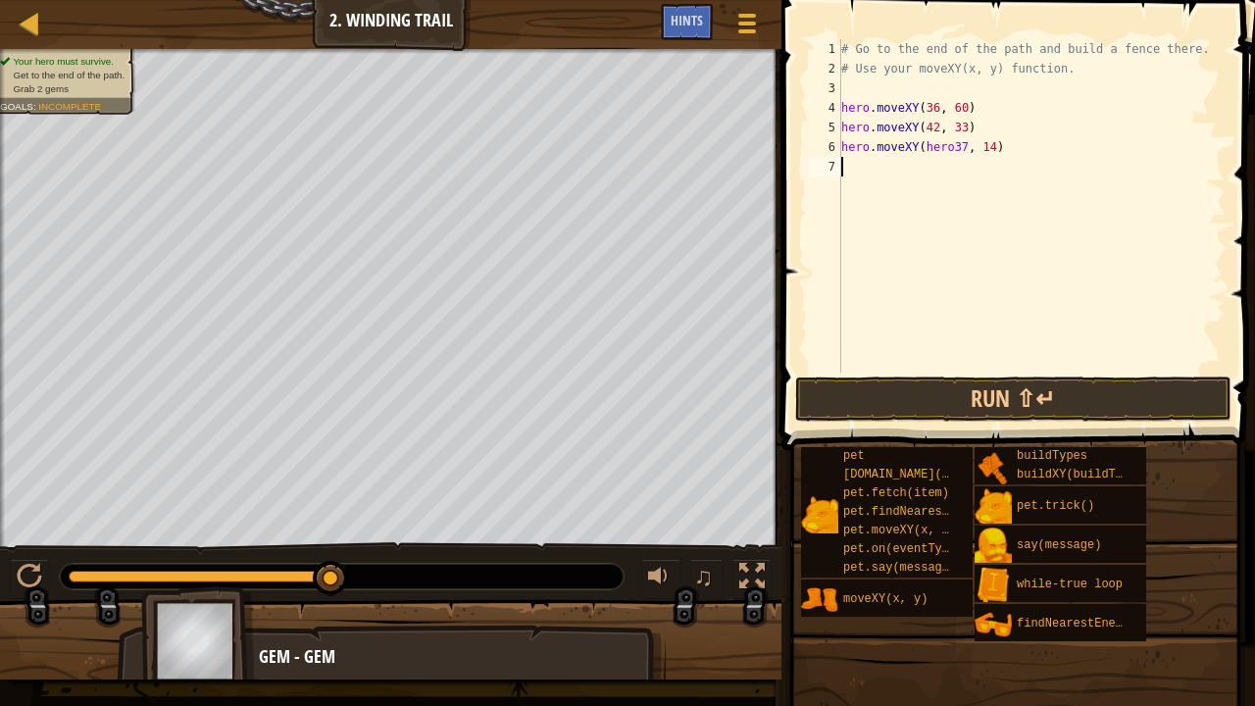
click at [864, 373] on span at bounding box center [1020, 197] width 489 height 508
click at [863, 400] on button "Run ⇧↵" at bounding box center [1013, 399] width 436 height 45
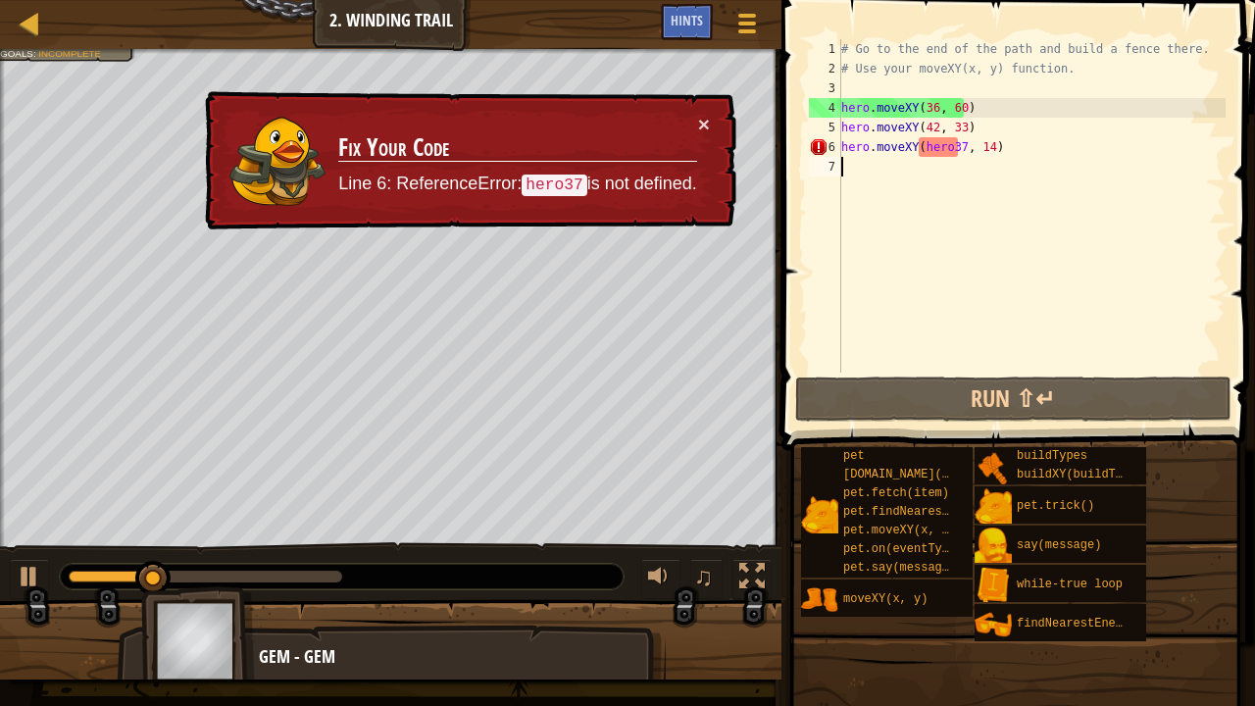
click at [700, 109] on div "× Fix Your Code Line 6: ReferenceError: hero37 is not defined." at bounding box center [468, 160] width 535 height 139
click at [702, 124] on button "×" at bounding box center [704, 124] width 12 height 21
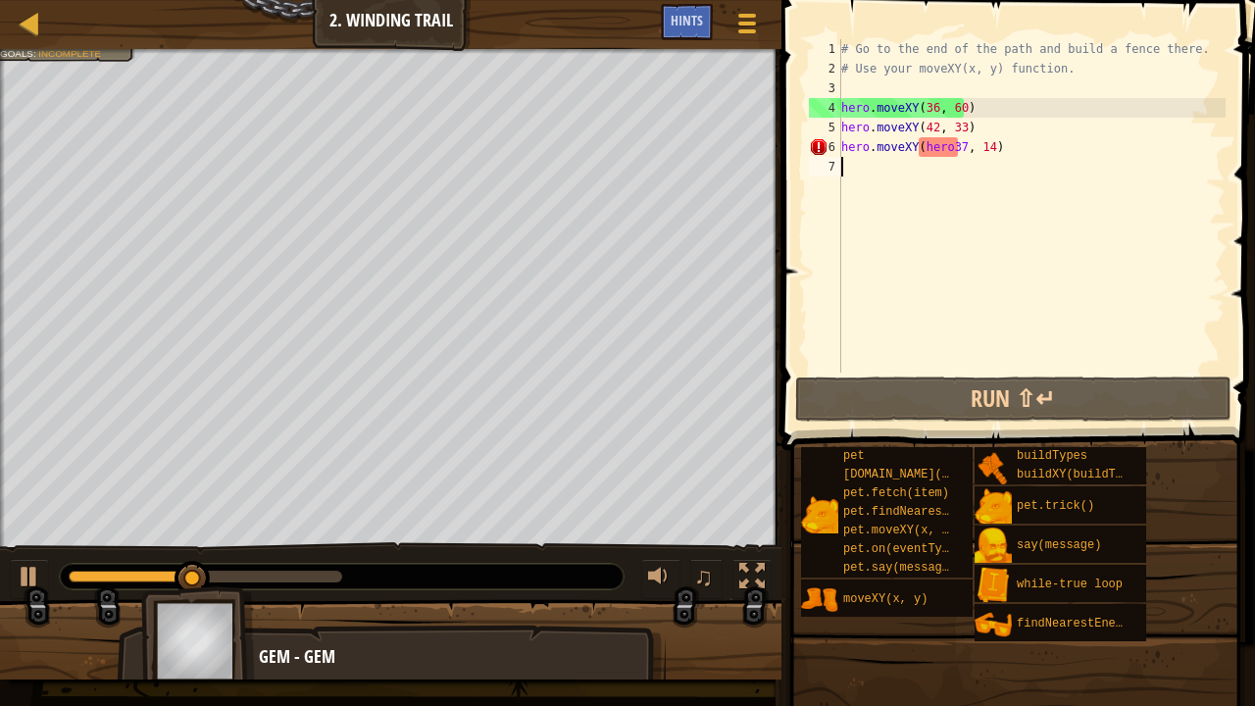
click at [949, 149] on div "# Go to the end of the path and build a fence there. # Use your moveXY(x, y) fu…" at bounding box center [1031, 225] width 388 height 373
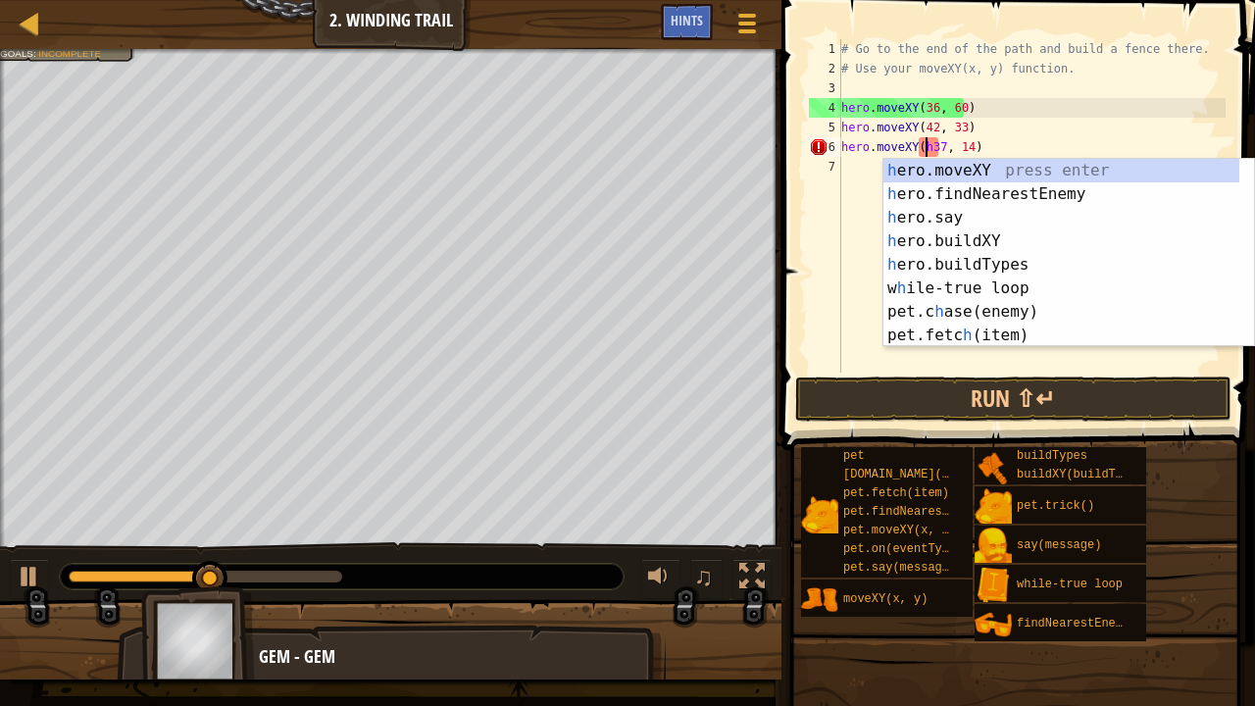
type textarea "hero.moveXY(37, 14)"
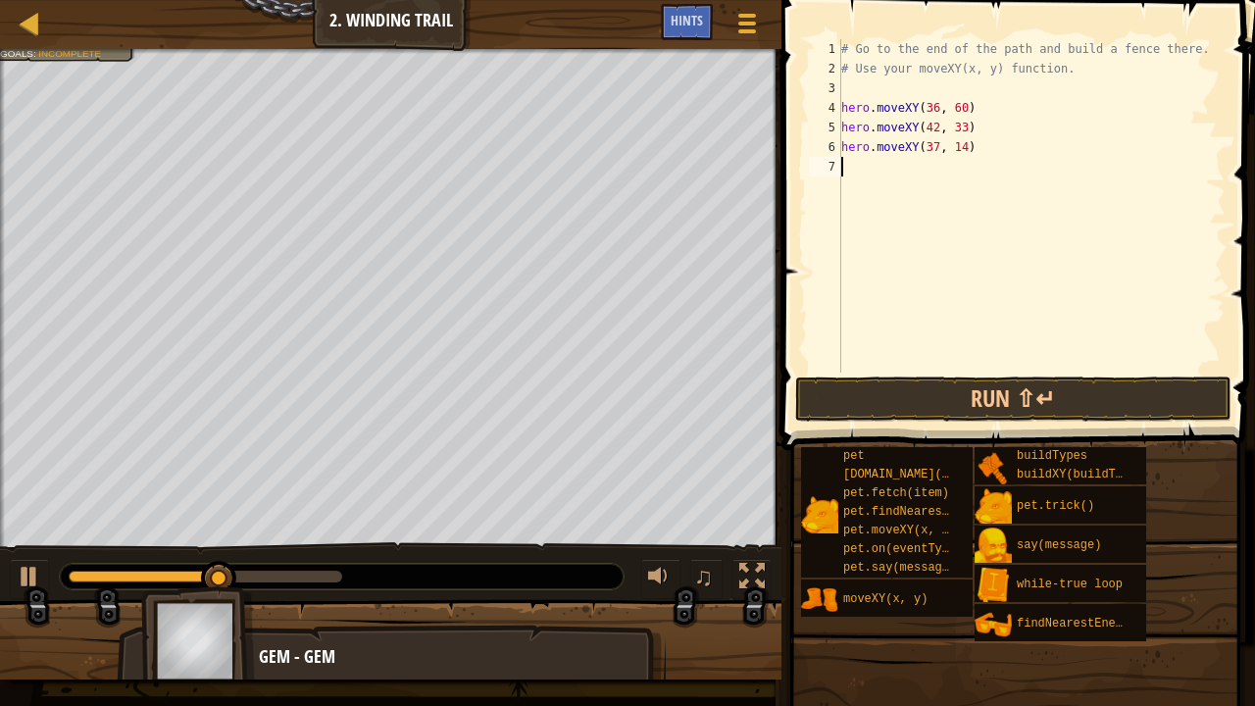
click at [944, 252] on div "# Go to the end of the path and build a fence there. # Use your moveXY(x, y) fu…" at bounding box center [1031, 225] width 388 height 373
click at [976, 403] on button "Run ⇧↵" at bounding box center [1013, 399] width 436 height 45
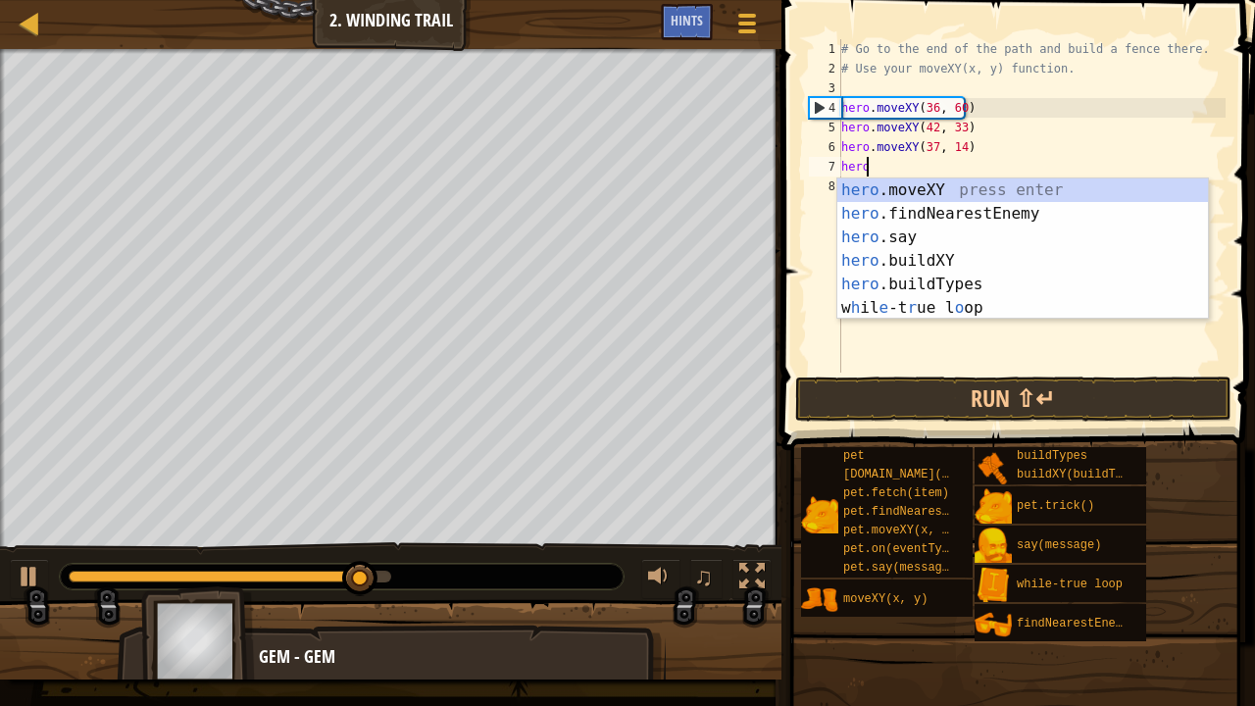
scroll to position [9, 1]
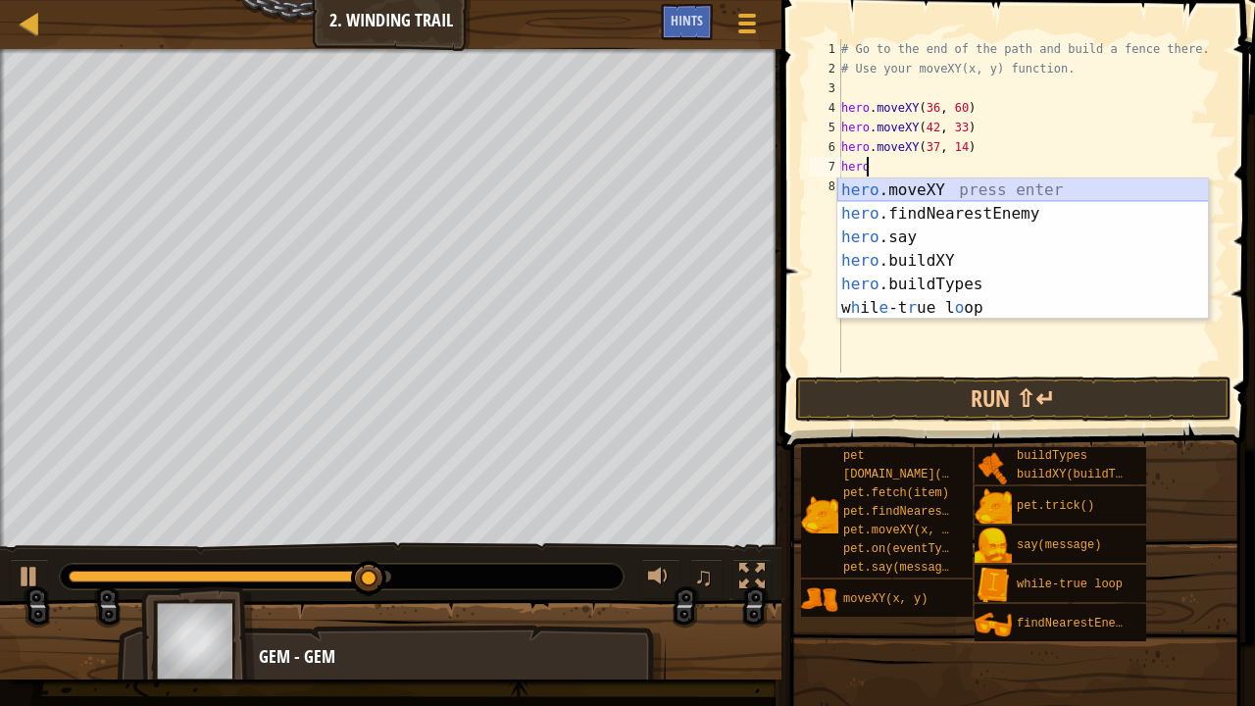
click at [924, 191] on div "hero .moveXY press enter hero .findNearestEnemy press enter hero .say press ent…" at bounding box center [1023, 272] width 372 height 188
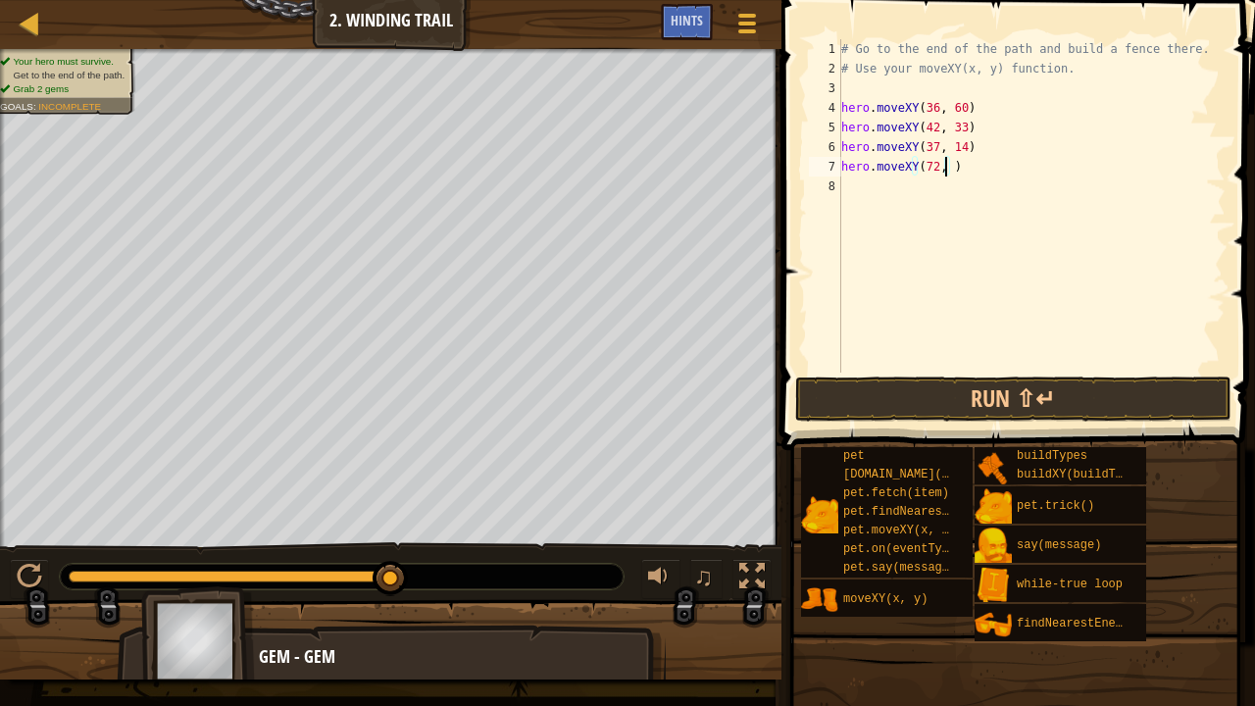
scroll to position [9, 9]
type textarea "hero.moveXY(72, 19)"
click at [886, 186] on div "# Go to the end of the path and build a fence there. # Use your moveXY(x, y) fu…" at bounding box center [1031, 225] width 388 height 373
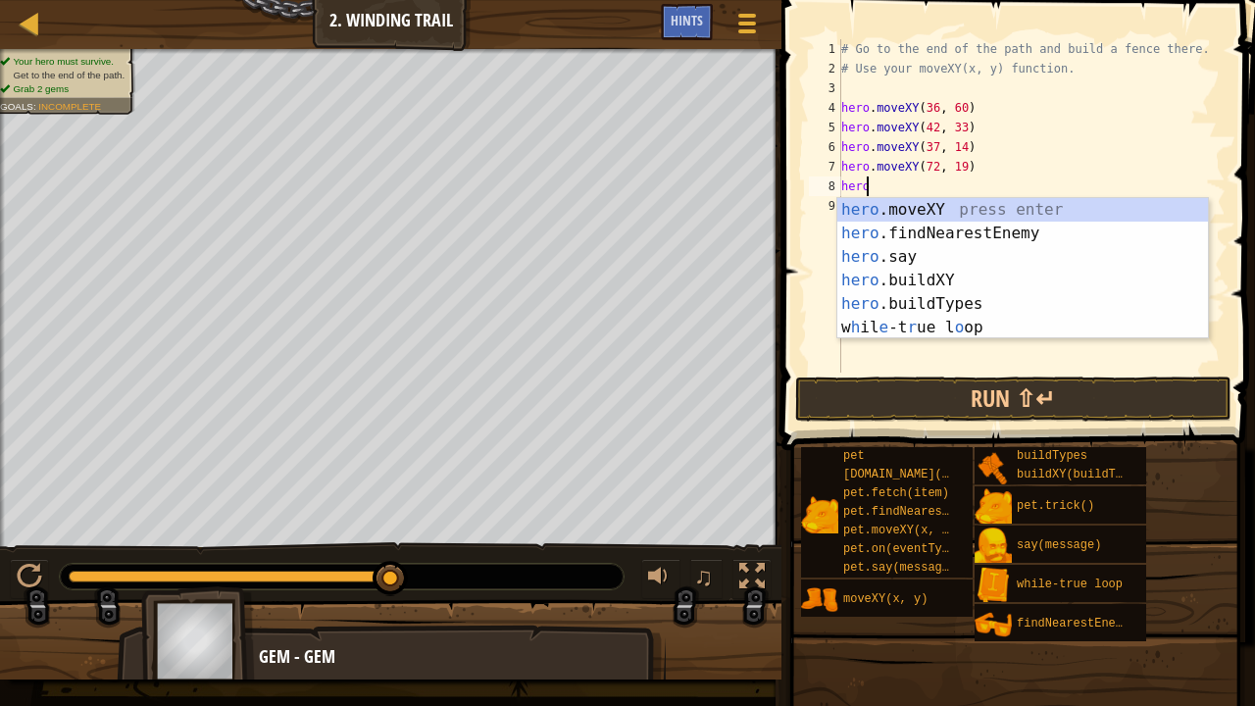
scroll to position [9, 1]
click at [949, 280] on div "hero .moveXY press enter hero .findNearestEnemy press enter hero .say press ent…" at bounding box center [1023, 292] width 372 height 188
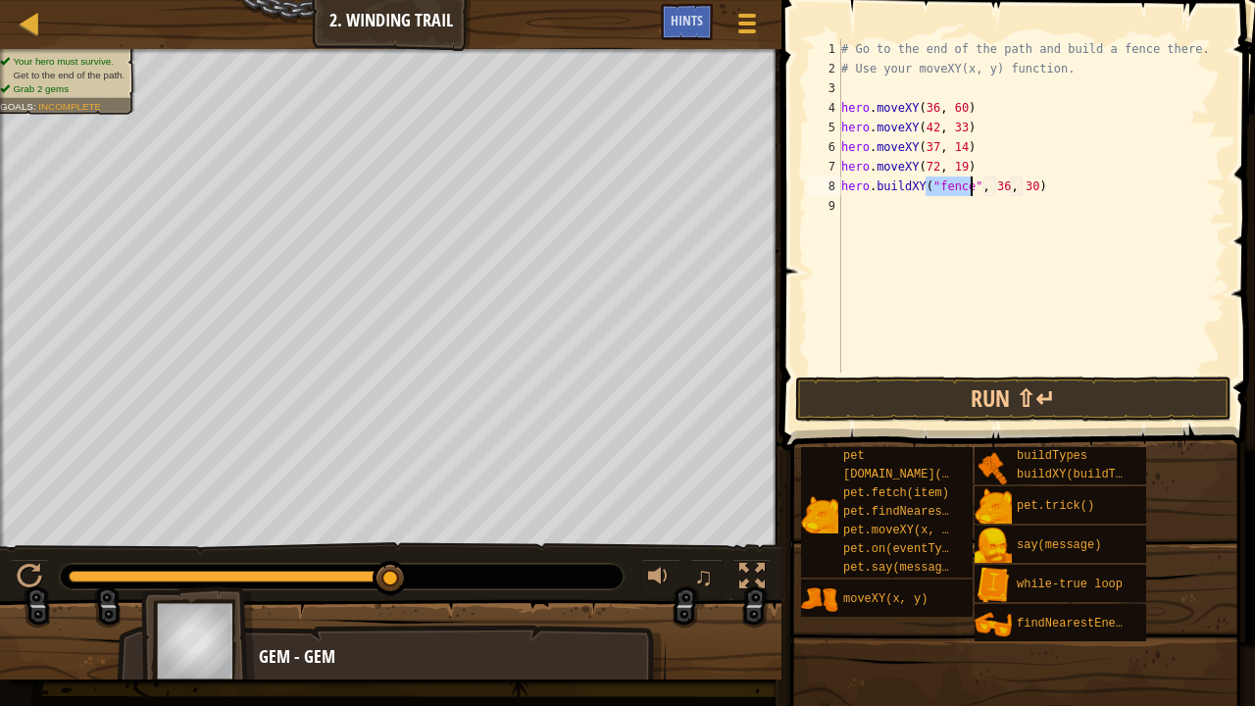
click at [1000, 189] on div "# Go to the end of the path and build a fence there. # Use your moveXY(x, y) fu…" at bounding box center [1031, 225] width 388 height 373
type textarea "hero.buildXY("fence", 72, 25)"
click at [990, 399] on button "Run ⇧↵" at bounding box center [1013, 399] width 436 height 45
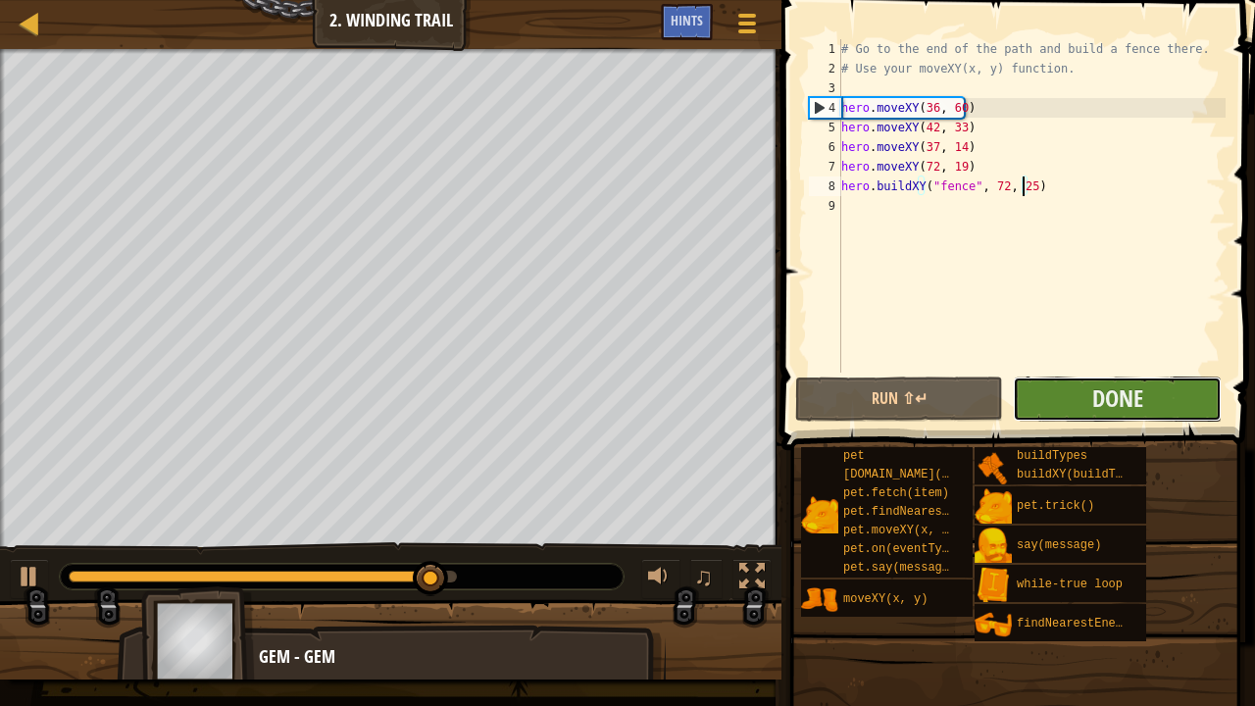
click at [1061, 384] on button "Done" at bounding box center [1117, 399] width 208 height 45
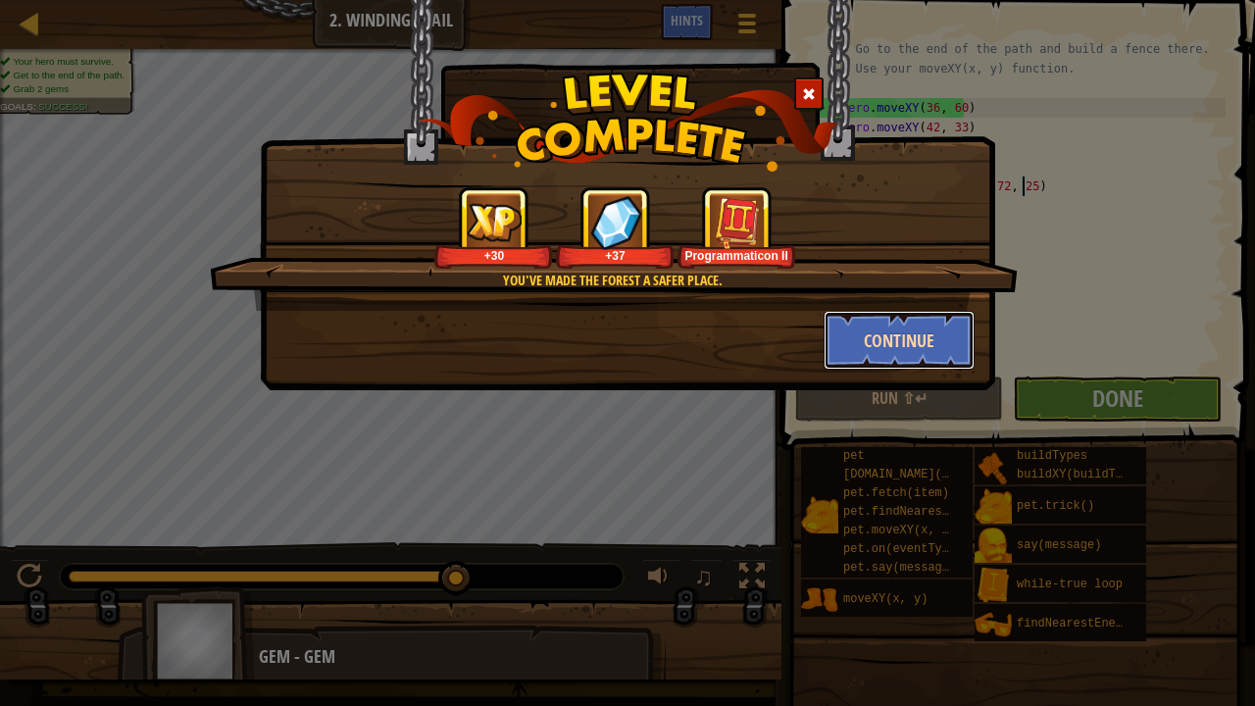
click at [896, 347] on button "Continue" at bounding box center [900, 340] width 152 height 59
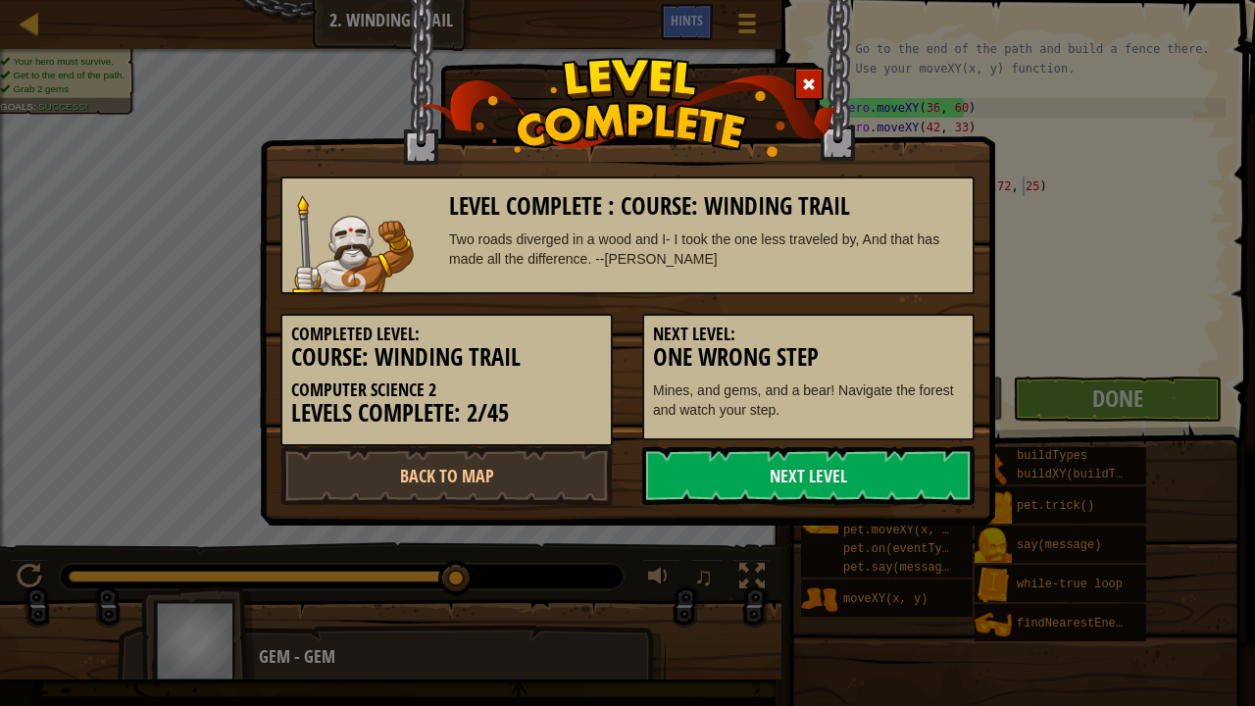
click at [892, 347] on h3 "One Wrong Step" at bounding box center [808, 357] width 311 height 26
click at [795, 482] on link "Next Level" at bounding box center [808, 475] width 332 height 59
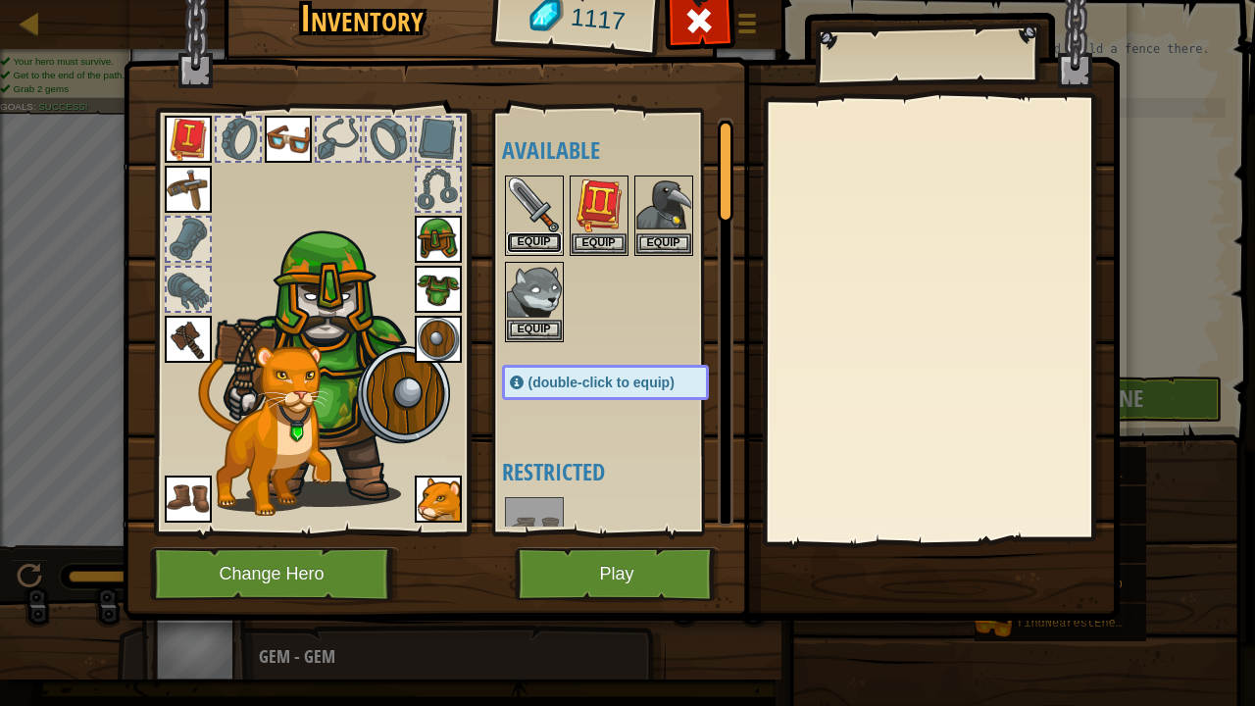
click at [539, 237] on button "Equip" at bounding box center [534, 242] width 55 height 21
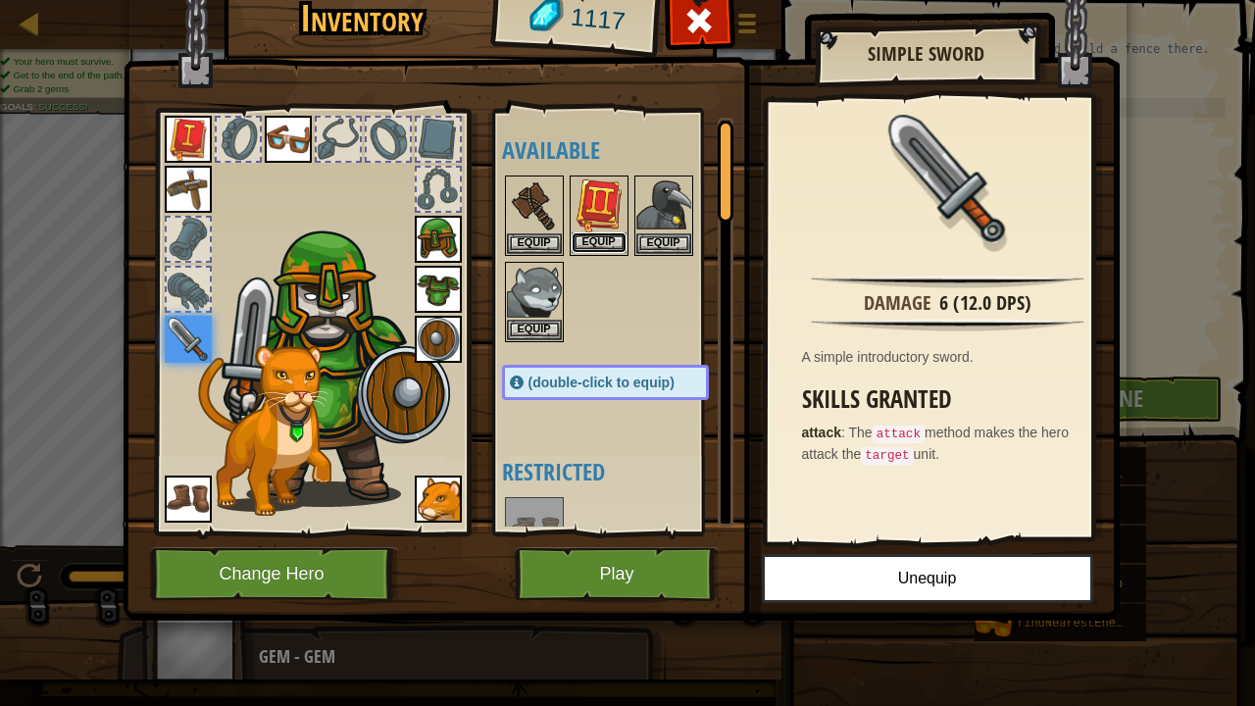
click at [582, 241] on button "Equip" at bounding box center [599, 242] width 55 height 21
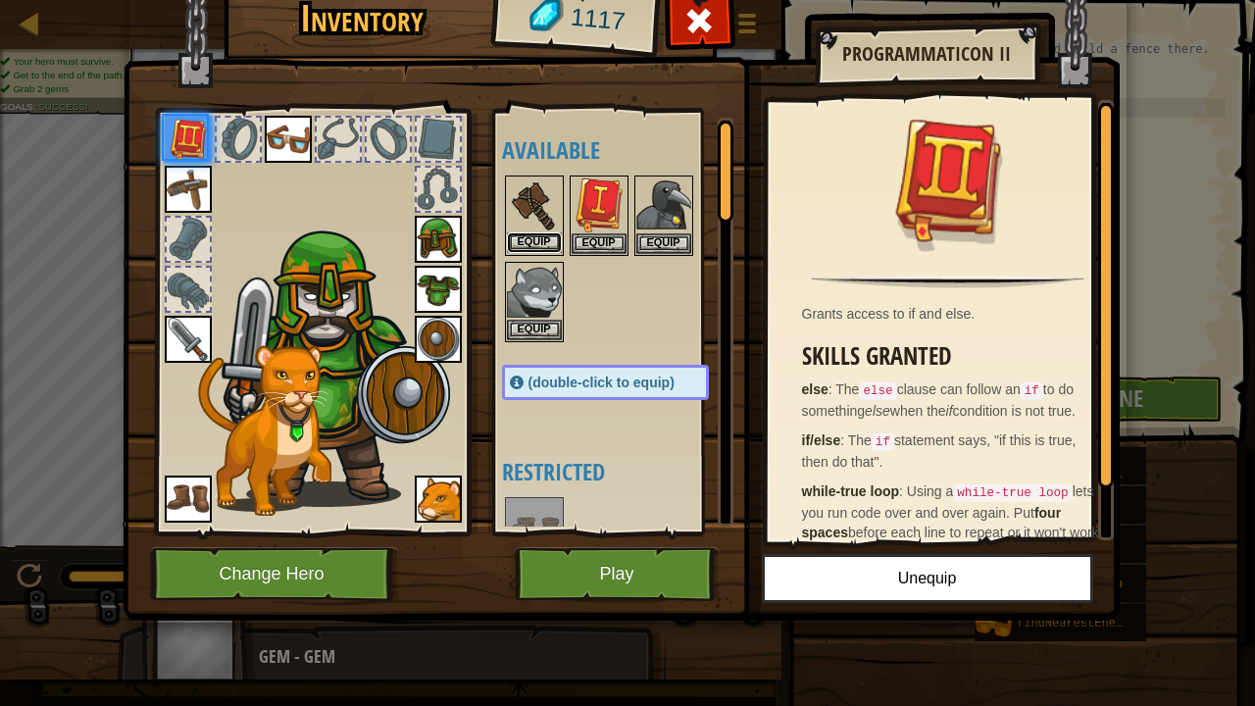
click at [544, 243] on button "Equip" at bounding box center [534, 242] width 55 height 21
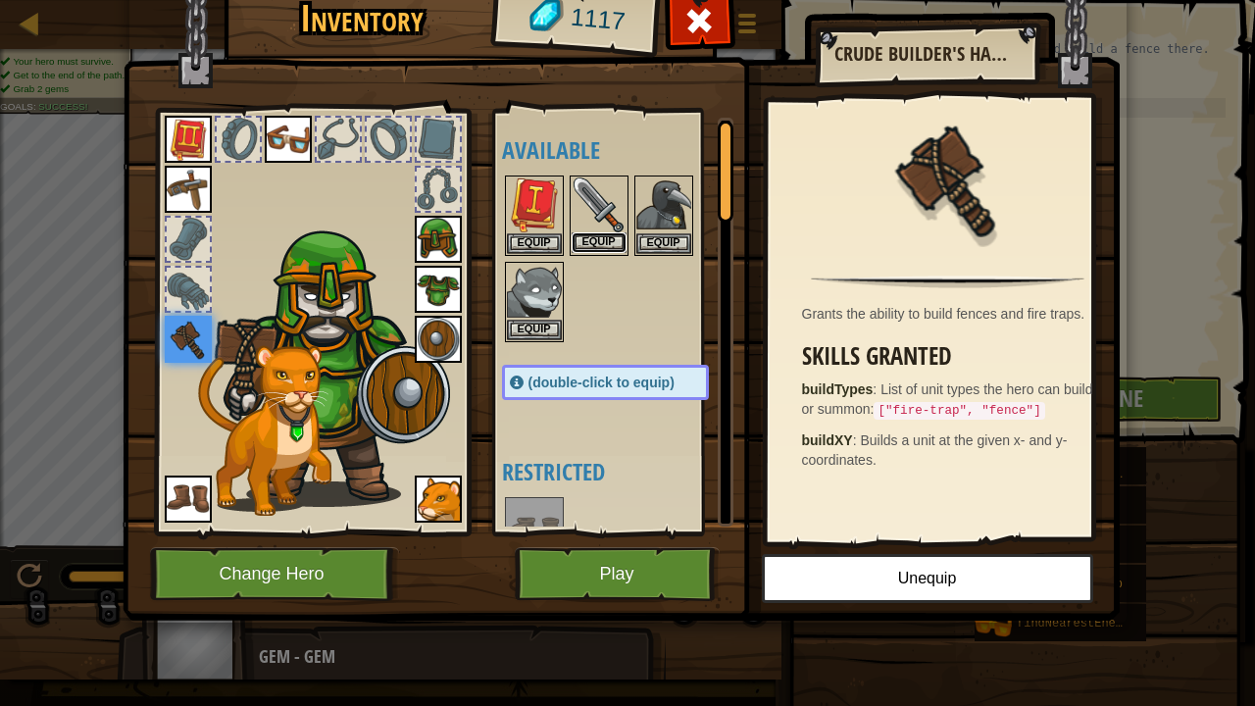
click at [582, 235] on button "Equip" at bounding box center [599, 242] width 55 height 21
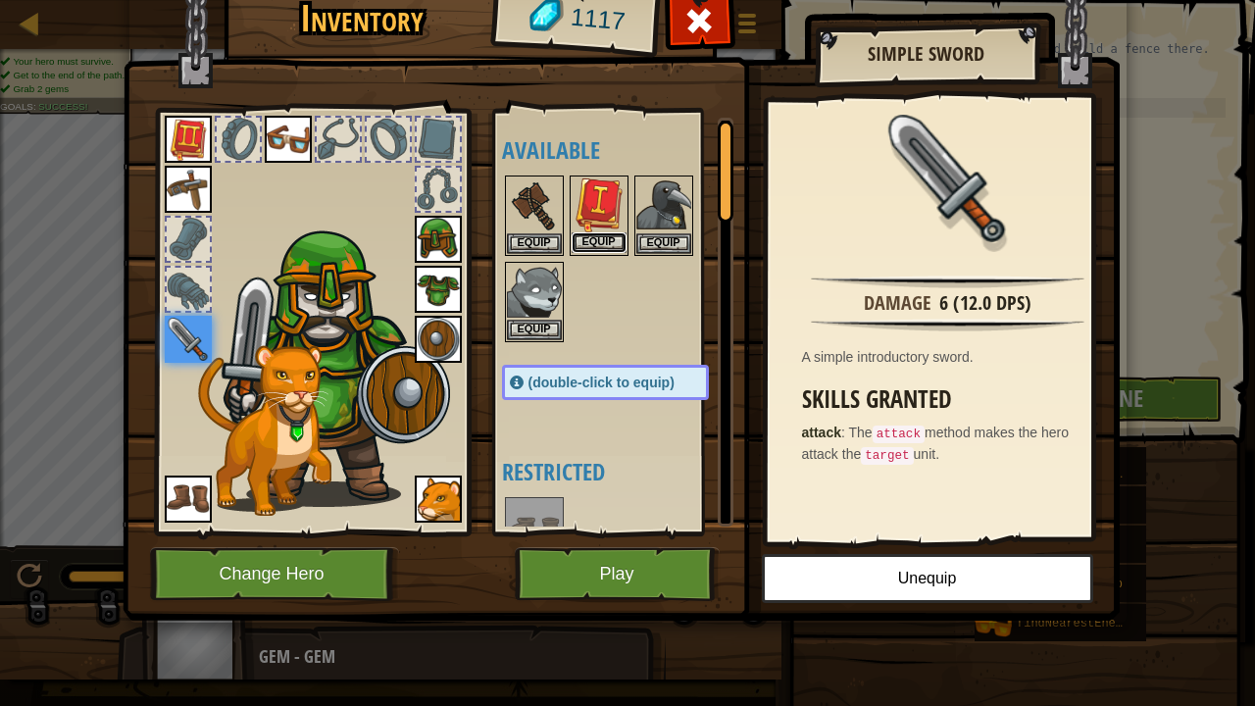
click at [615, 239] on button "Equip" at bounding box center [599, 242] width 55 height 21
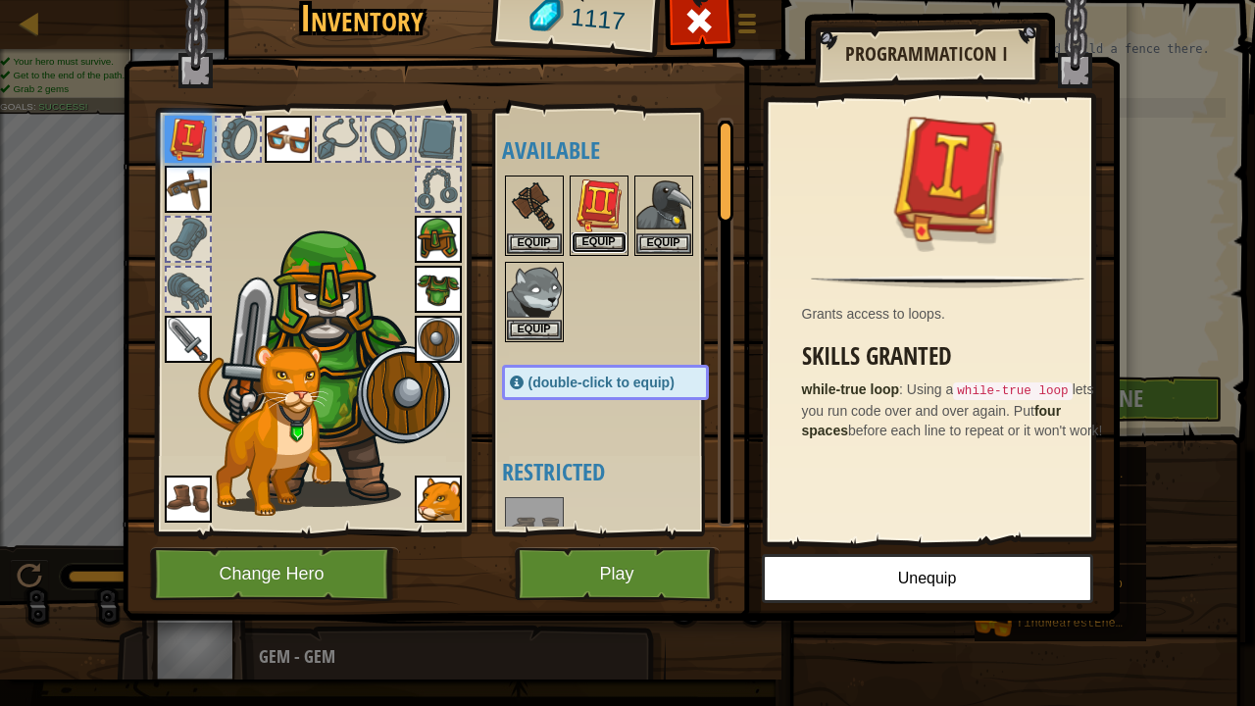
click at [597, 236] on button "Equip" at bounding box center [599, 242] width 55 height 21
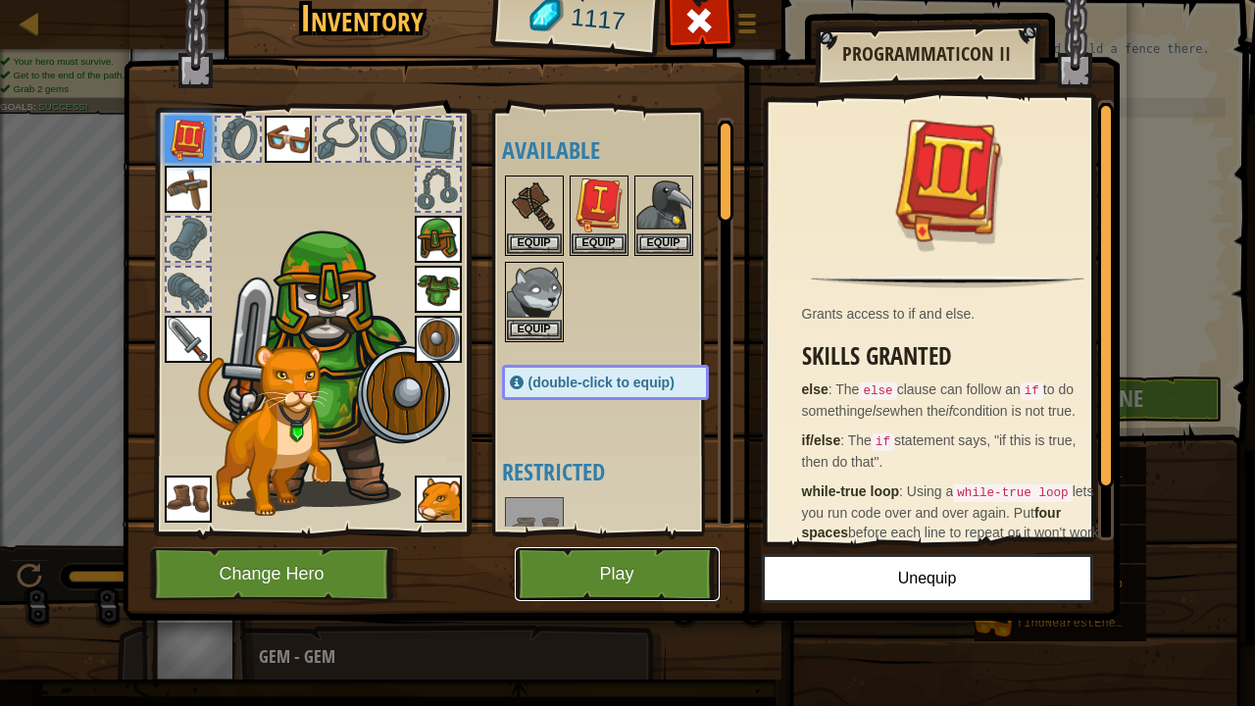
click at [590, 539] on button "Play" at bounding box center [617, 574] width 205 height 54
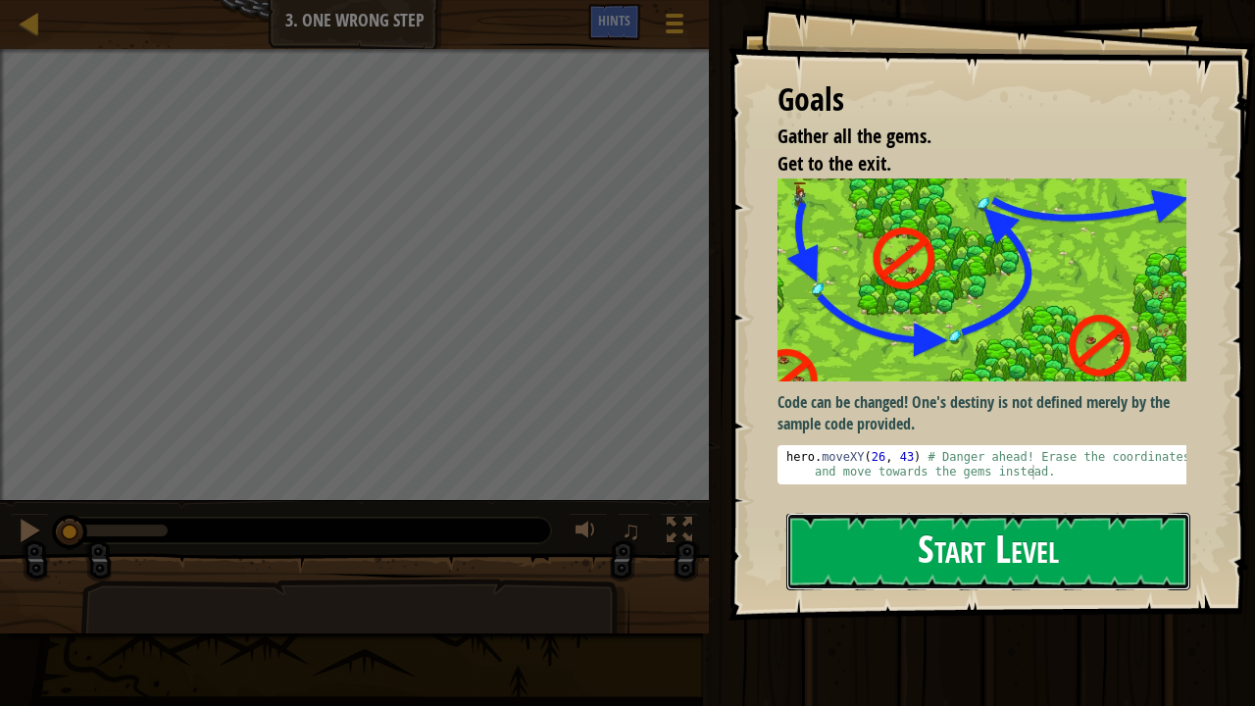
click at [879, 539] on button "Start Level" at bounding box center [988, 551] width 404 height 77
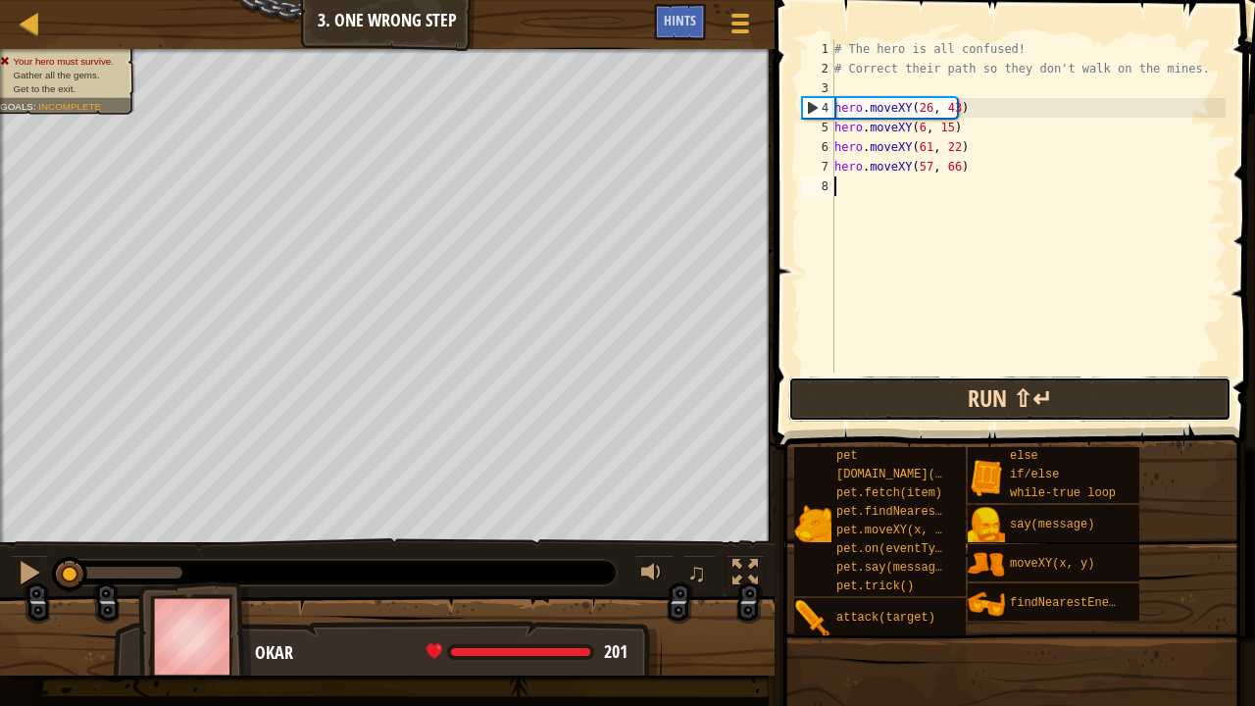
click at [960, 387] on button "Run ⇧↵" at bounding box center [1009, 399] width 443 height 45
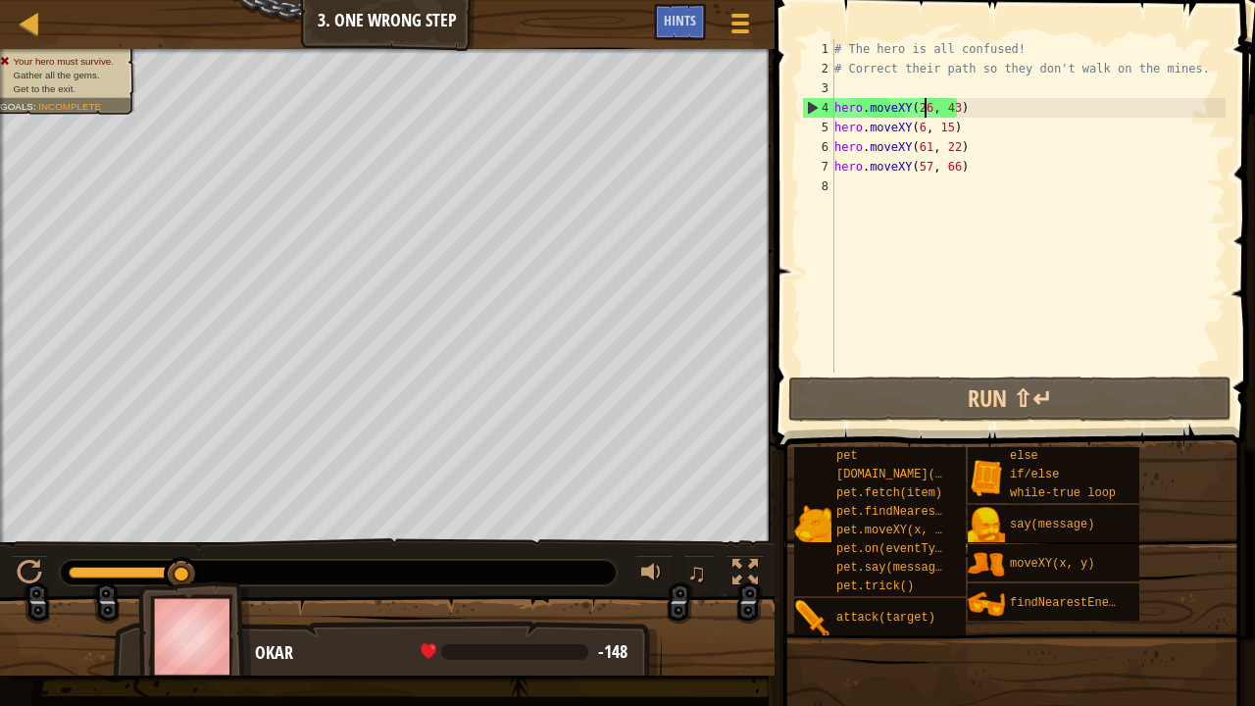
click at [924, 112] on div "# The hero is all confused! # Correct their path so they don't walk on the mine…" at bounding box center [1028, 225] width 395 height 373
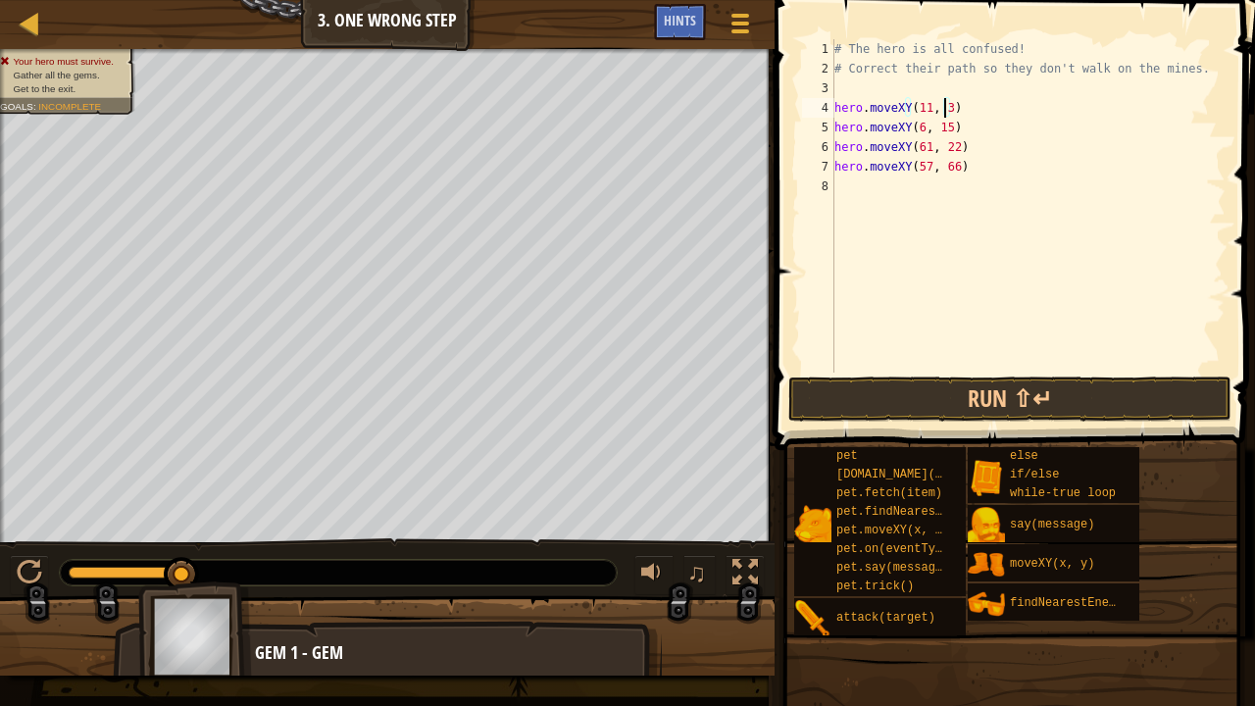
scroll to position [9, 9]
click at [924, 123] on div "# The hero is all confused! # Correct their path so they don't walk on the mine…" at bounding box center [1028, 225] width 395 height 373
click at [924, 149] on div "# The hero is all confused! # Correct their path so they don't walk on the mine…" at bounding box center [1028, 225] width 395 height 373
type textarea "hero.moveXY(35, 25)"
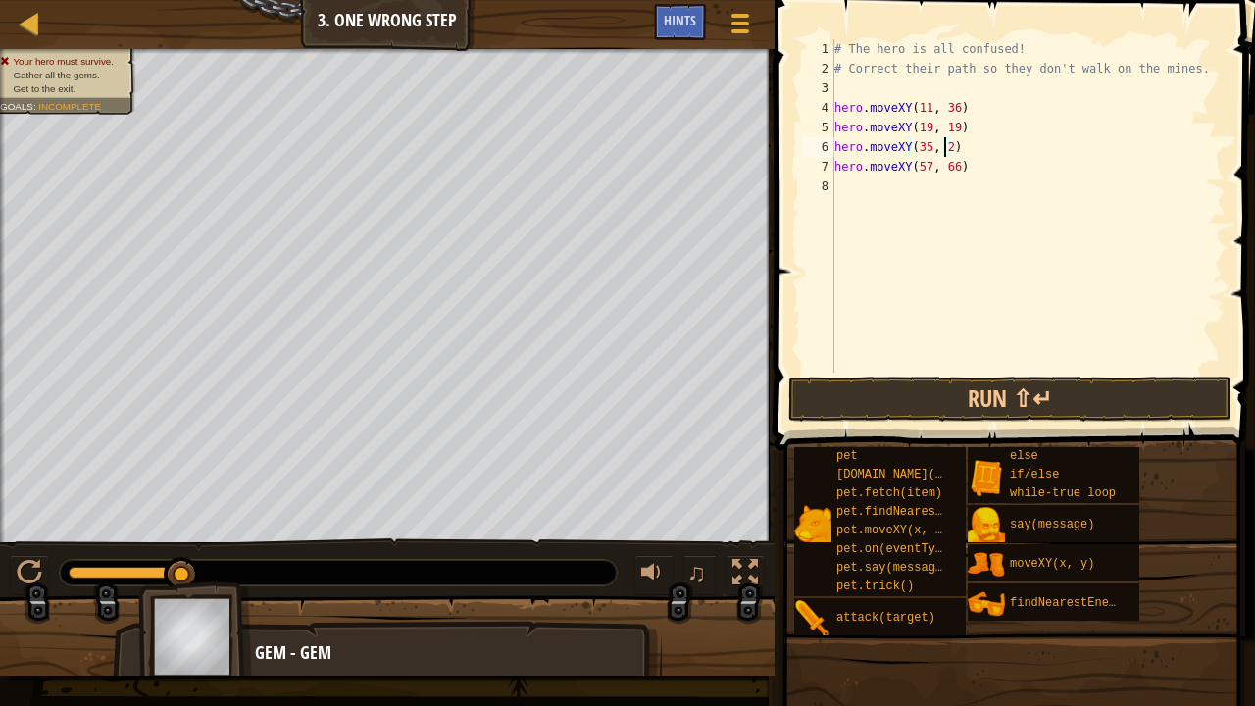
scroll to position [9, 9]
click at [932, 186] on div "# The hero is all confused! # Correct their path so they don't walk on the mine…" at bounding box center [1028, 225] width 395 height 373
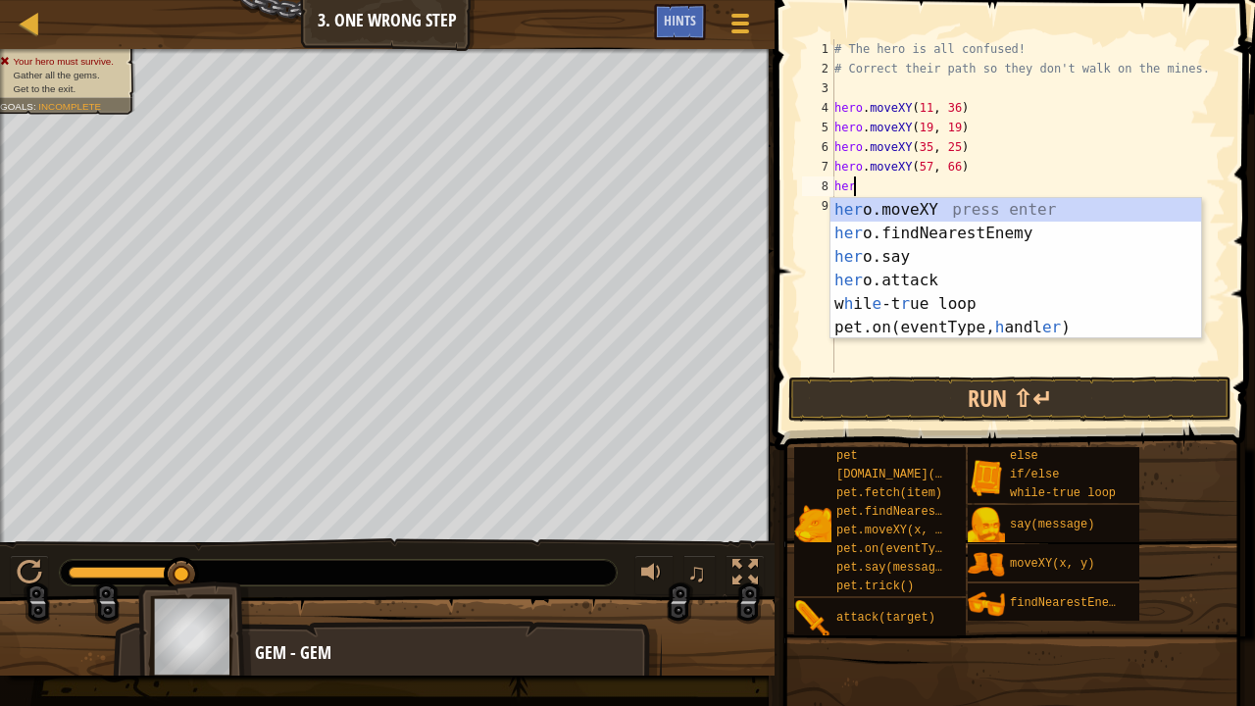
scroll to position [9, 1]
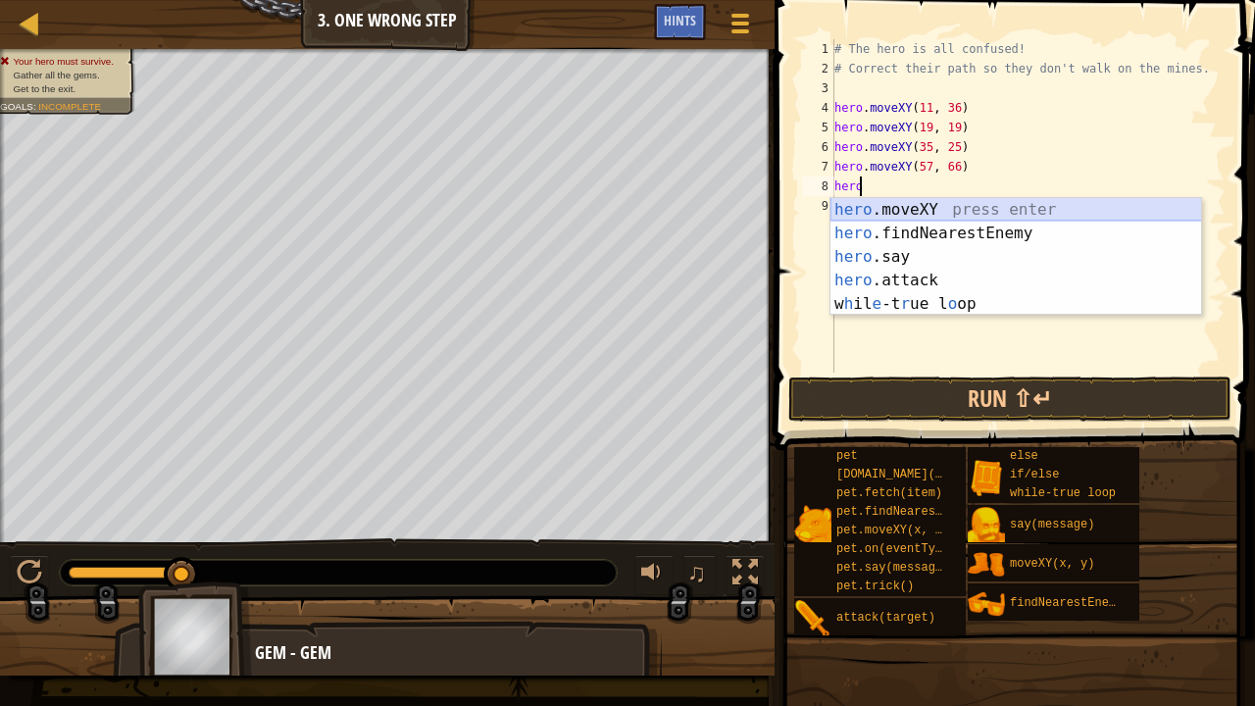
click at [938, 210] on div "hero .moveXY press enter hero .findNearestEnemy press enter hero .say press ent…" at bounding box center [1017, 280] width 372 height 165
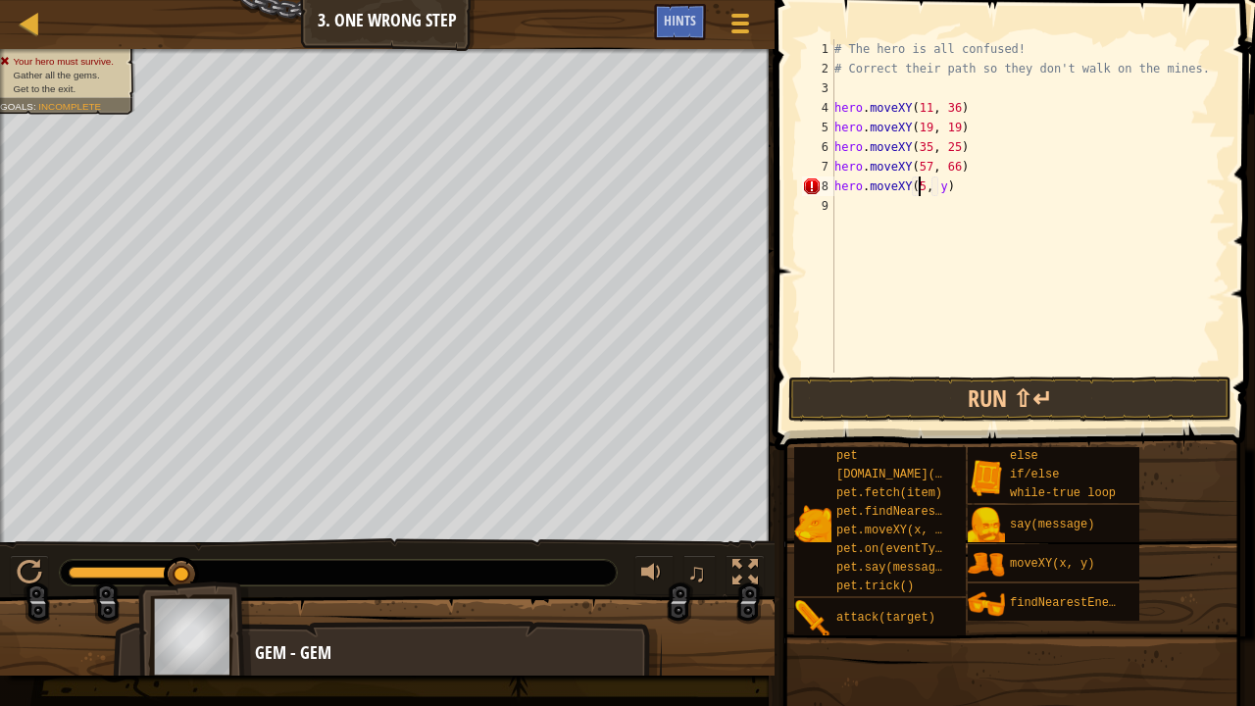
scroll to position [9, 8]
type textarea "hero.moveXY(58, 52)"
click at [906, 215] on div "# The hero is all confused! # Correct their path so they don't walk on the mine…" at bounding box center [1028, 225] width 395 height 373
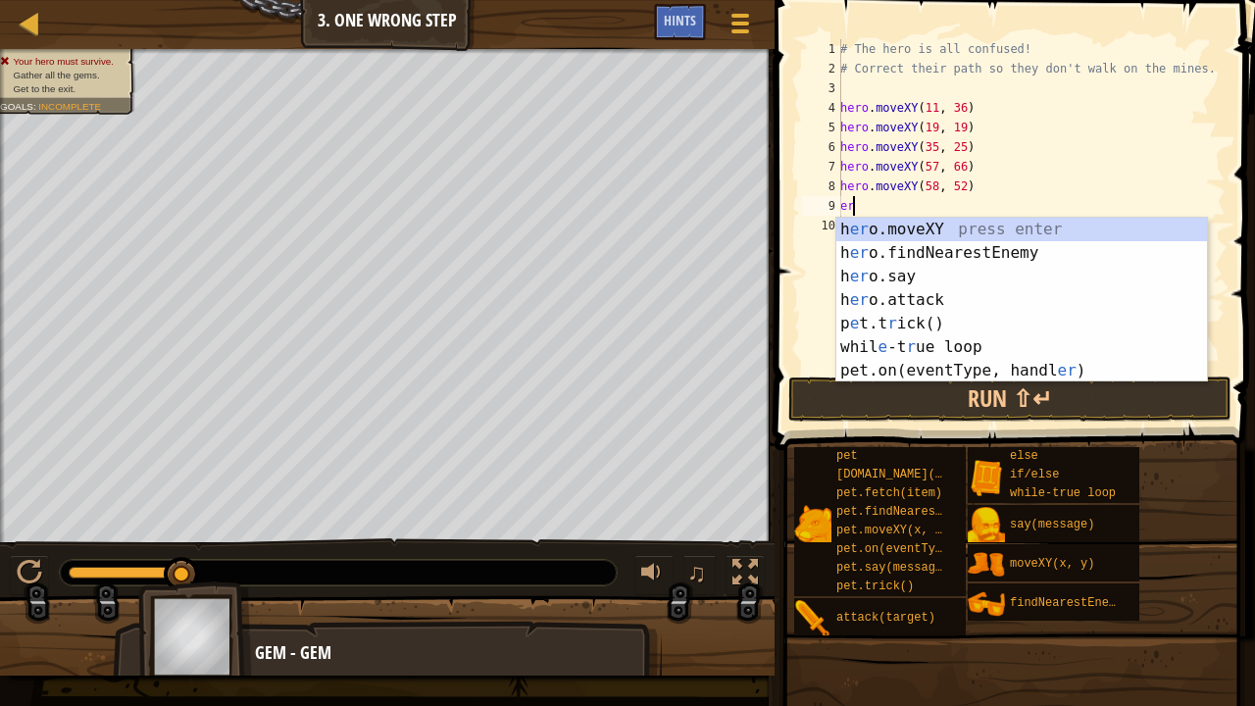
type textarea "e"
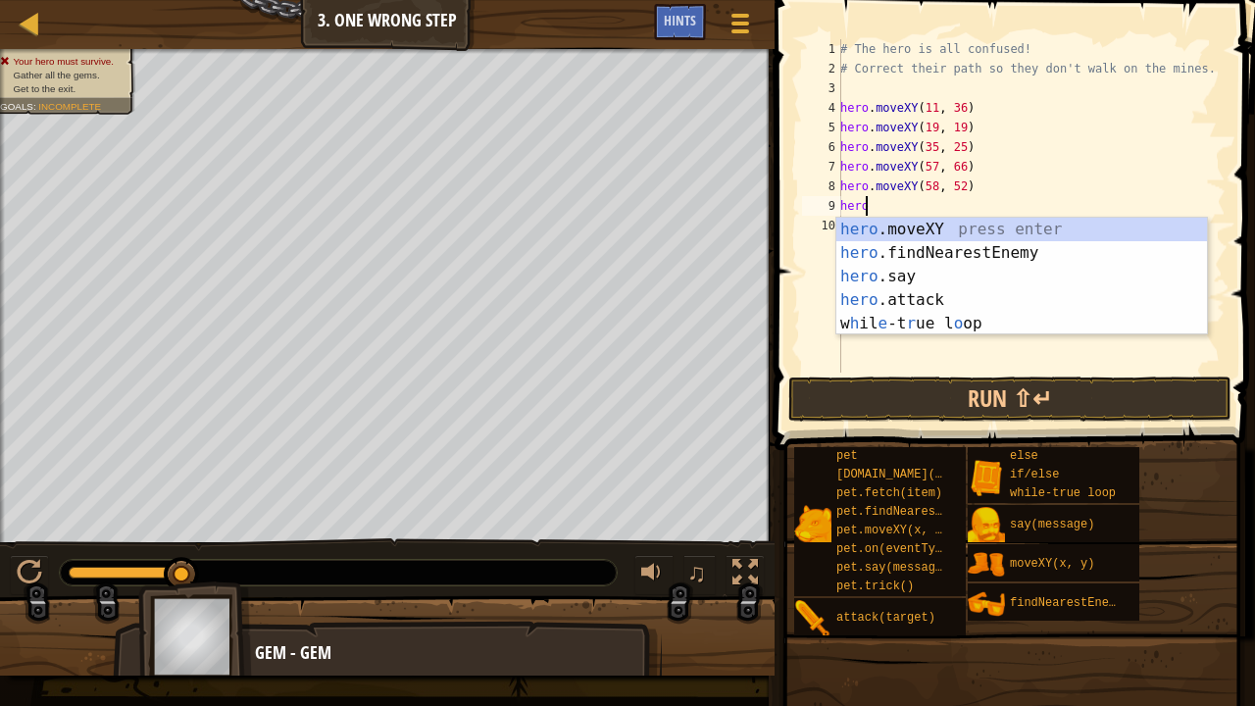
scroll to position [9, 1]
click at [914, 229] on div "hero .moveXY press enter hero .findNearestEnemy press enter hero .say press ent…" at bounding box center [1022, 300] width 372 height 165
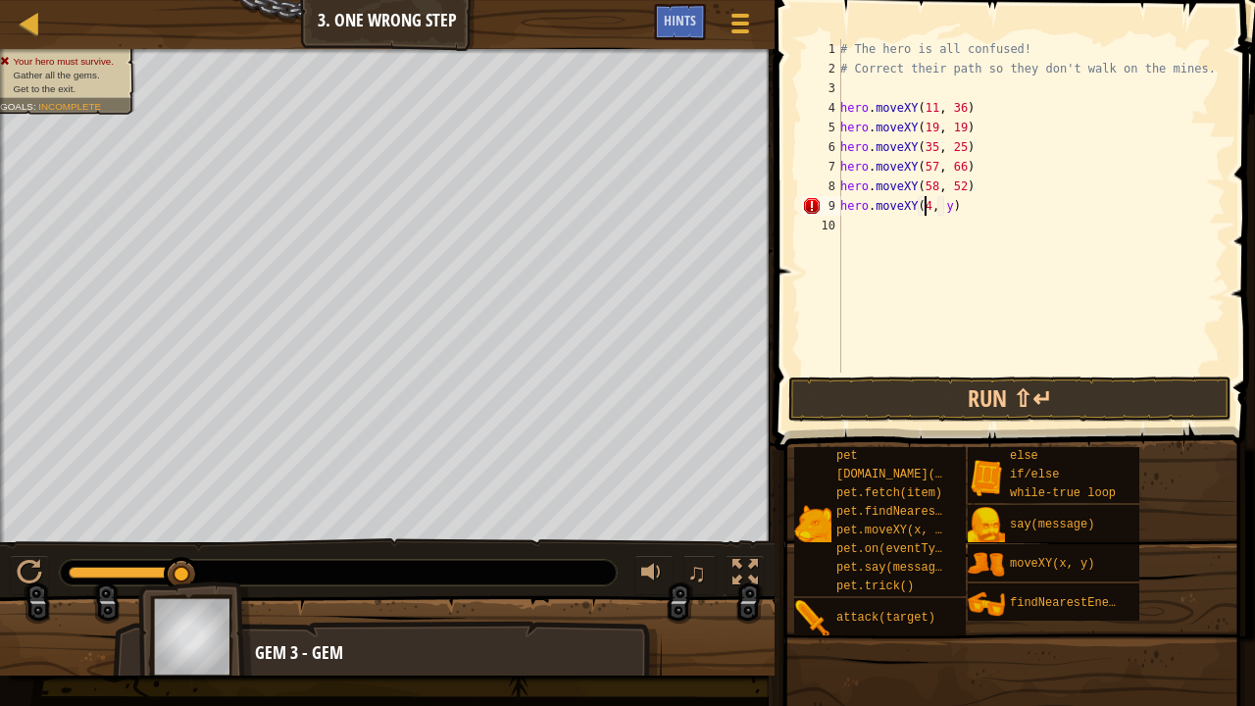
scroll to position [9, 8]
type textarea "hero.moveXY(40, 55)"
click at [914, 218] on div "# The hero is all confused! # Correct their path so they don't walk on the mine…" at bounding box center [1030, 225] width 389 height 373
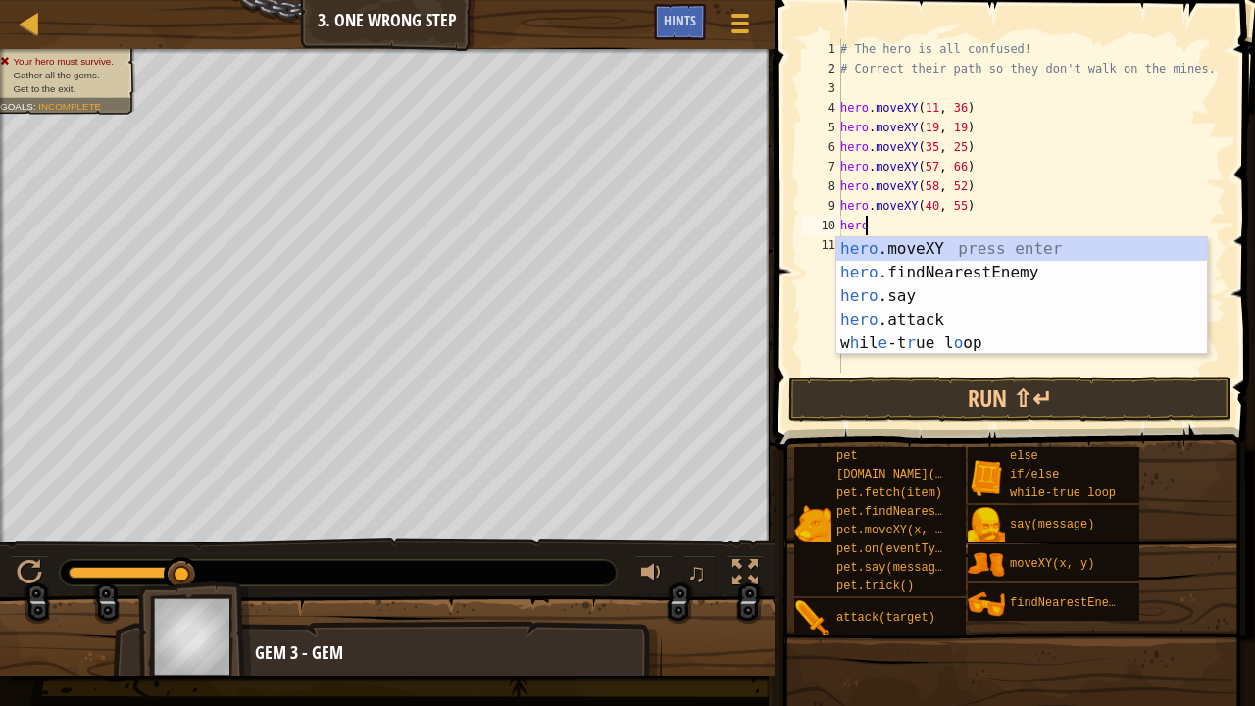
scroll to position [9, 1]
click at [924, 249] on div "hero .moveXY press enter hero .findNearestEnemy press enter hero .say press ent…" at bounding box center [1022, 319] width 372 height 165
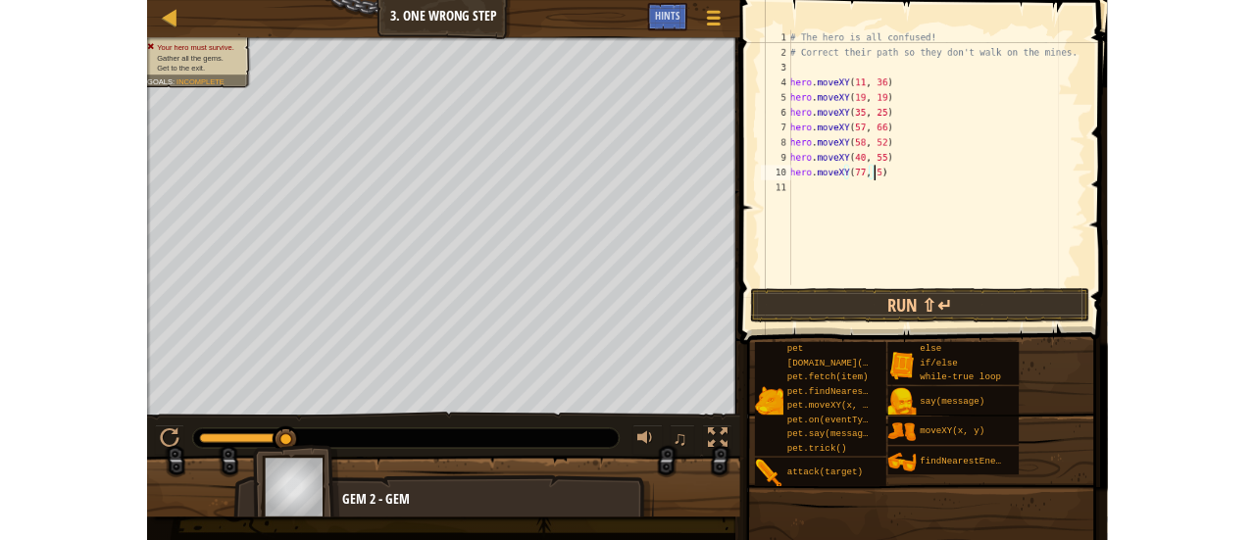
scroll to position [9, 9]
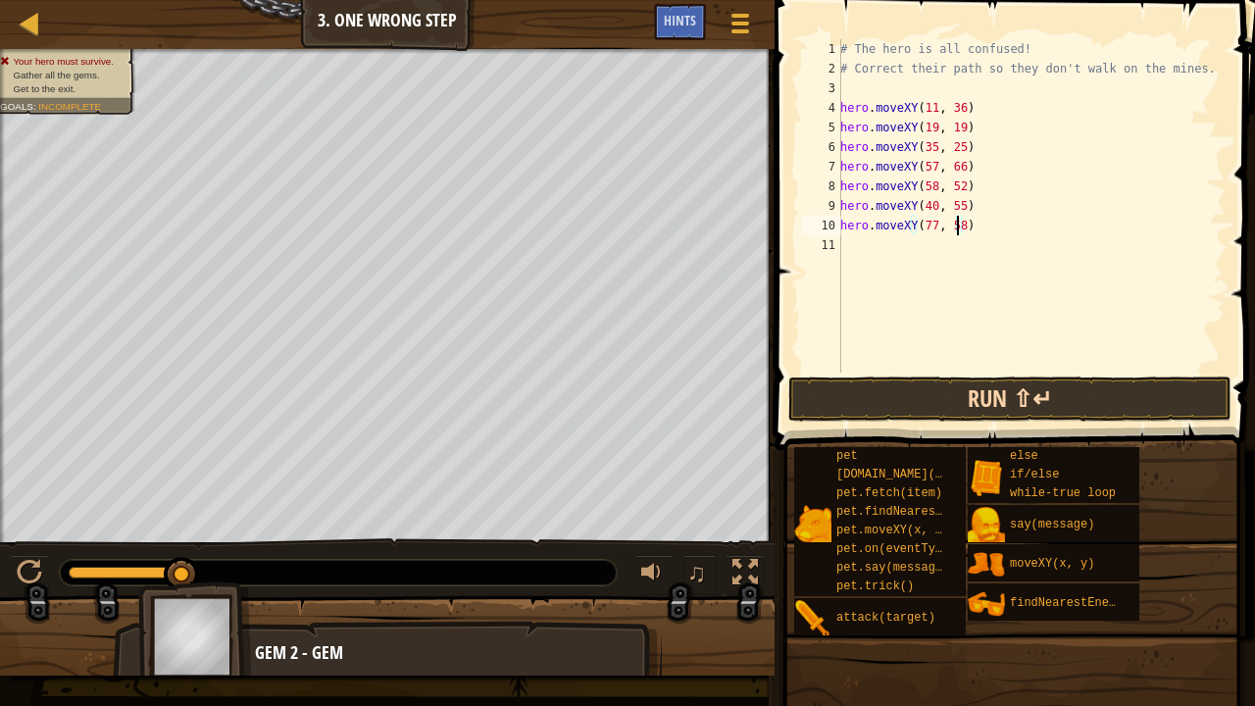
type textarea "hero.moveXY(77, 58)"
click at [943, 398] on button "Run ⇧↵" at bounding box center [1009, 399] width 443 height 45
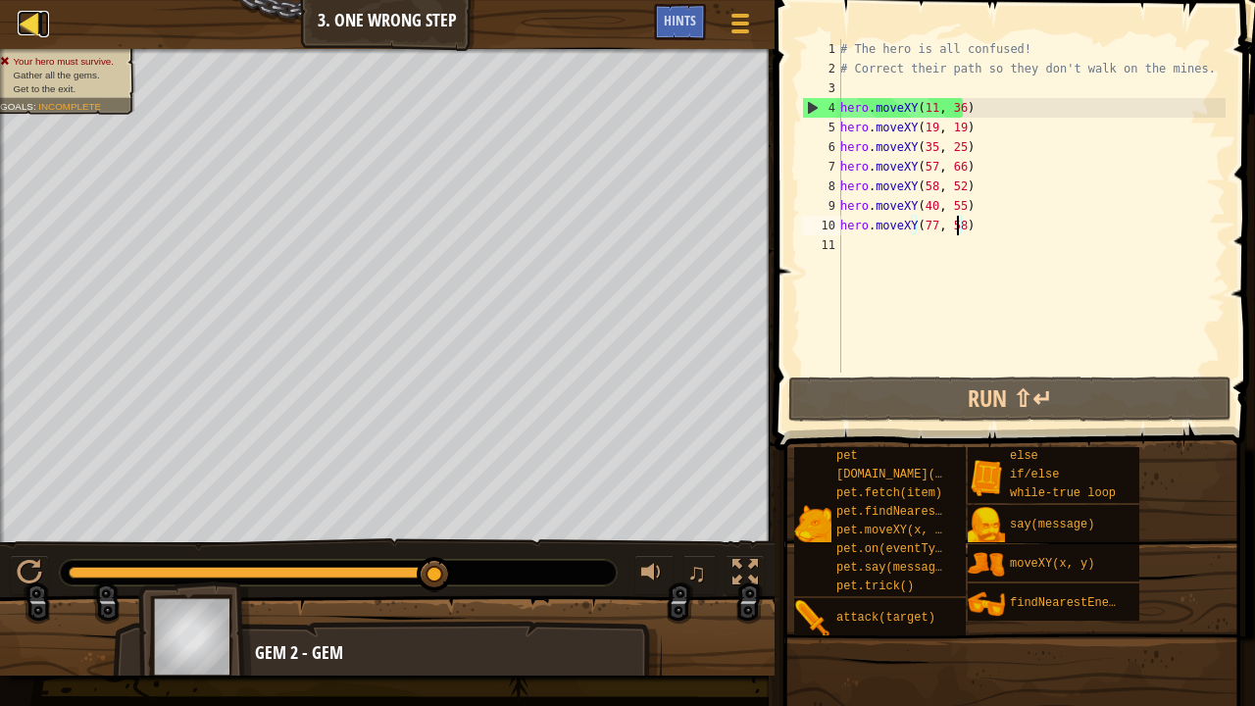
click at [25, 27] on div at bounding box center [30, 23] width 25 height 25
